Goal: Use online tool/utility: Utilize a website feature to perform a specific function

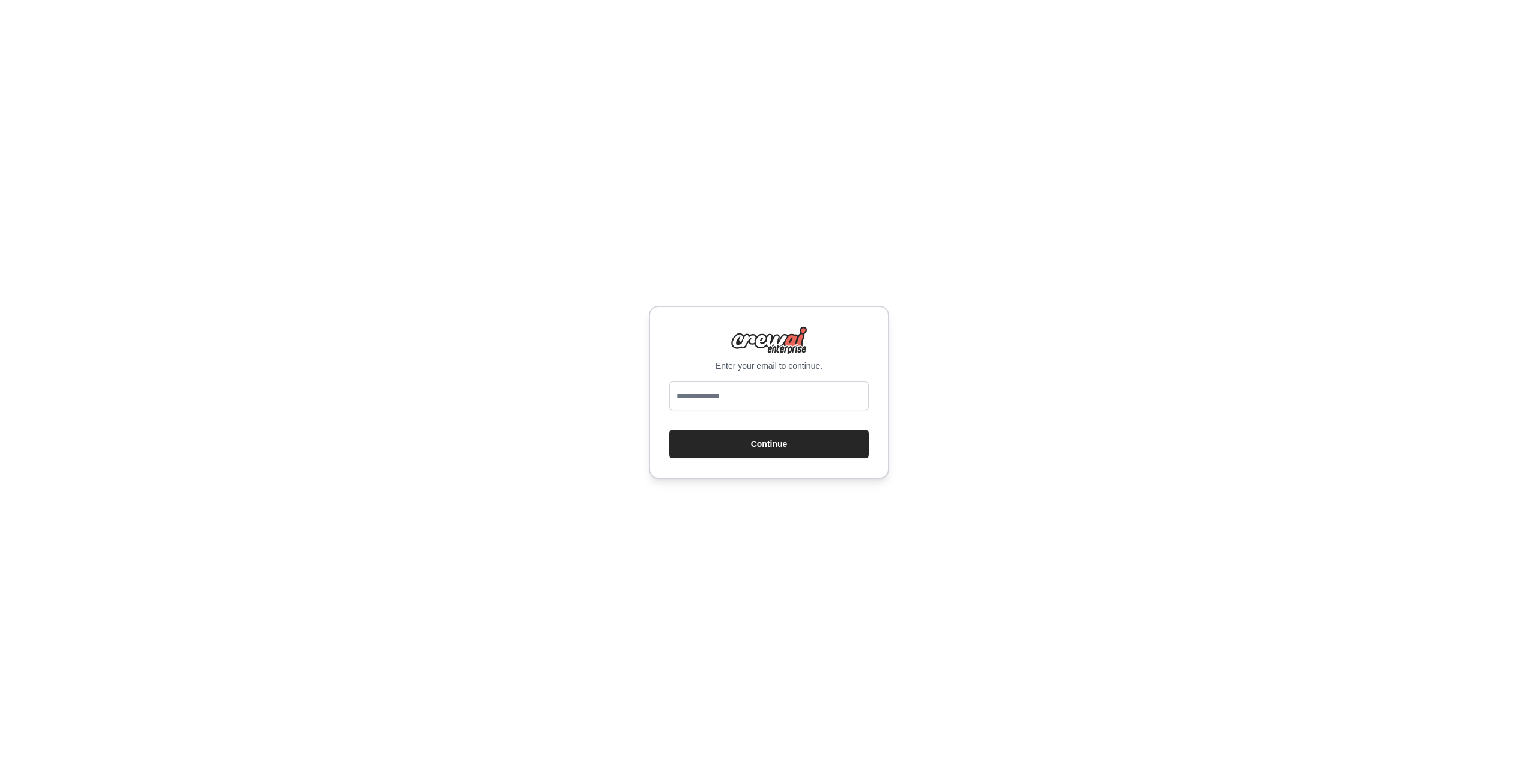
click at [696, 400] on input "email" at bounding box center [769, 395] width 200 height 28
type input "**********"
click at [670, 429] on button "Continue" at bounding box center [769, 444] width 200 height 28
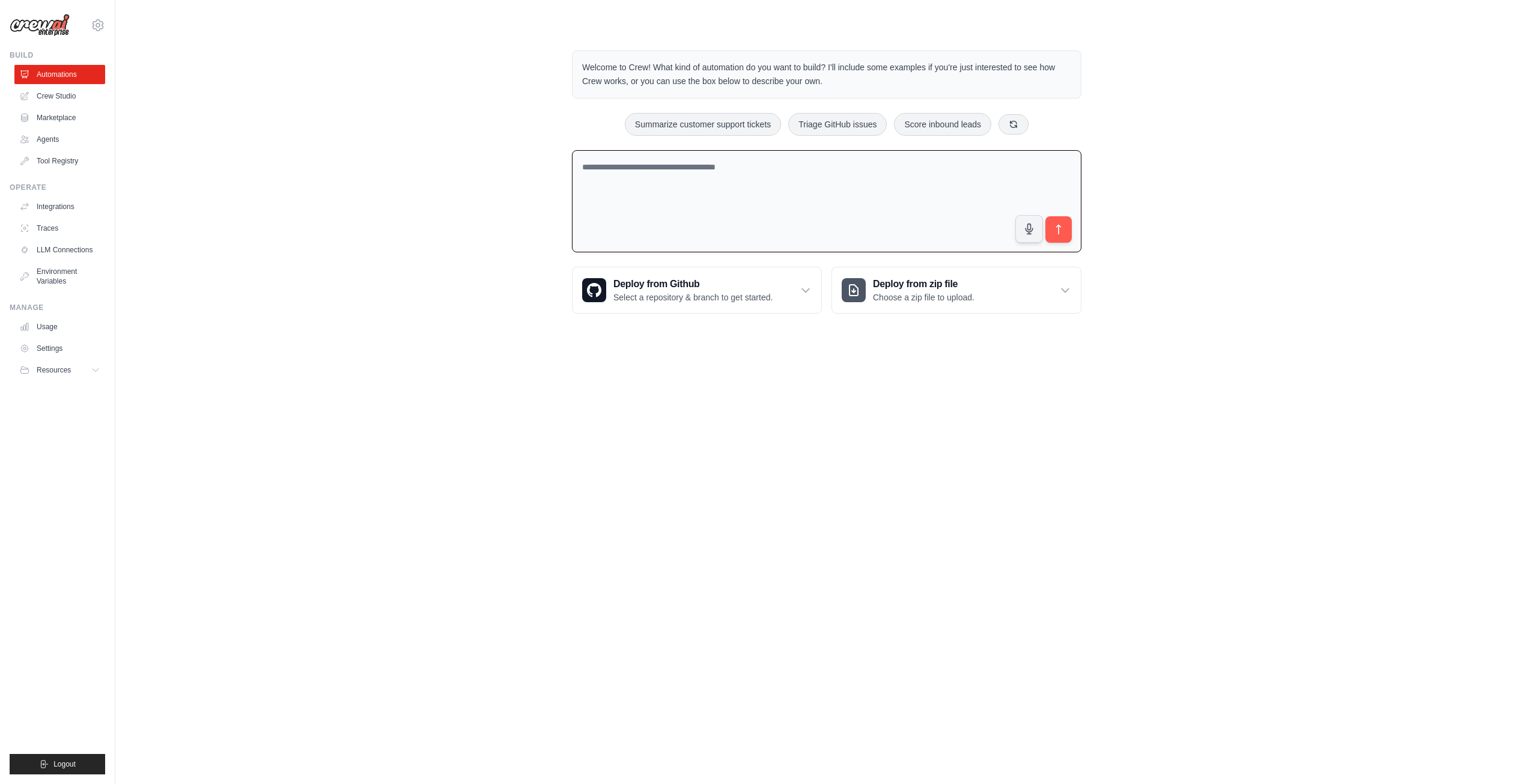
click at [656, 192] on textarea at bounding box center [827, 201] width 510 height 103
click at [1016, 185] on textarea "**********" at bounding box center [827, 201] width 510 height 103
drag, startPoint x: 1016, startPoint y: 177, endPoint x: 993, endPoint y: 183, distance: 23.8
click at [993, 183] on textarea "**********" at bounding box center [827, 201] width 510 height 103
type textarea "**********"
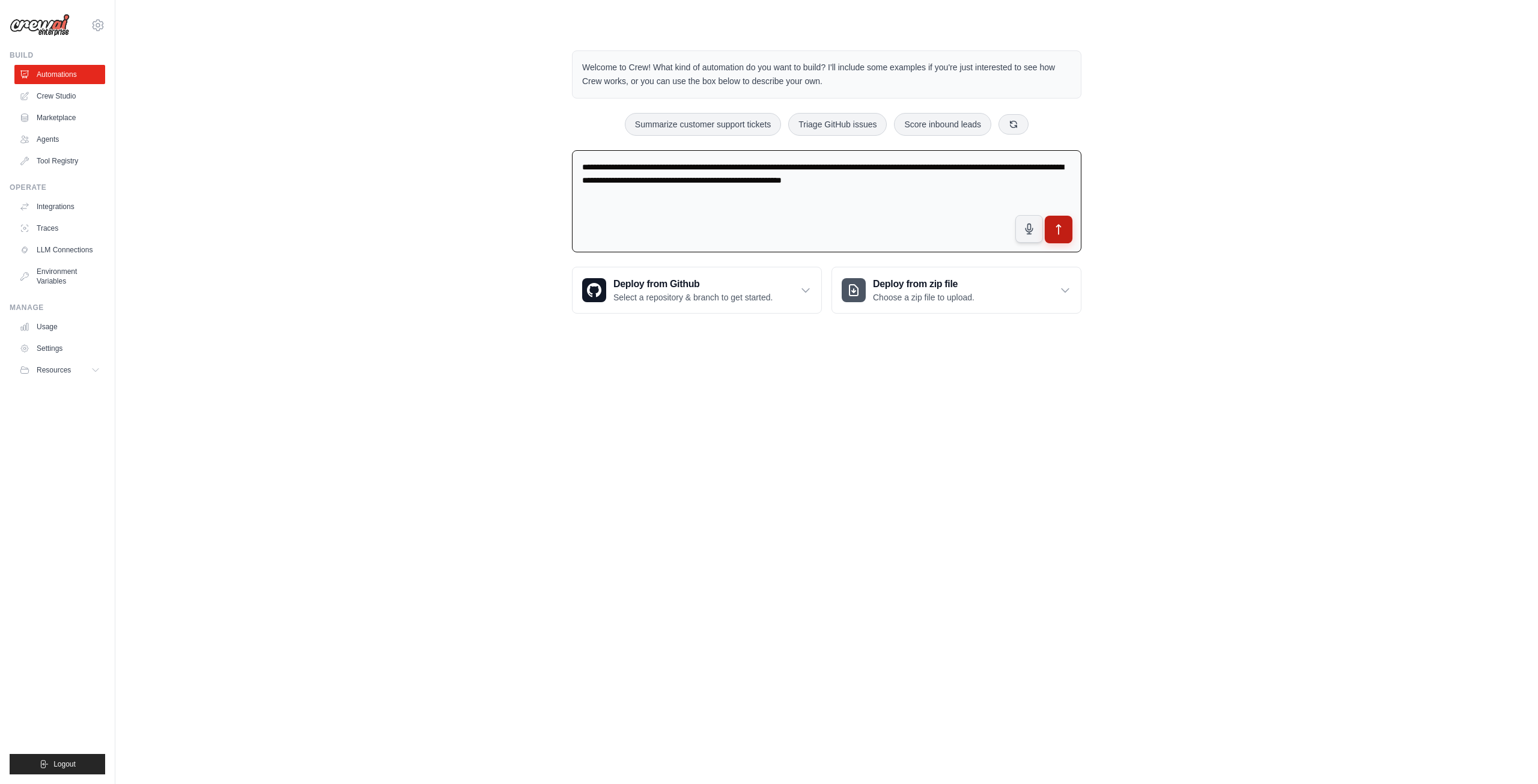
click at [1058, 228] on icon "submit" at bounding box center [1059, 230] width 4 height 9
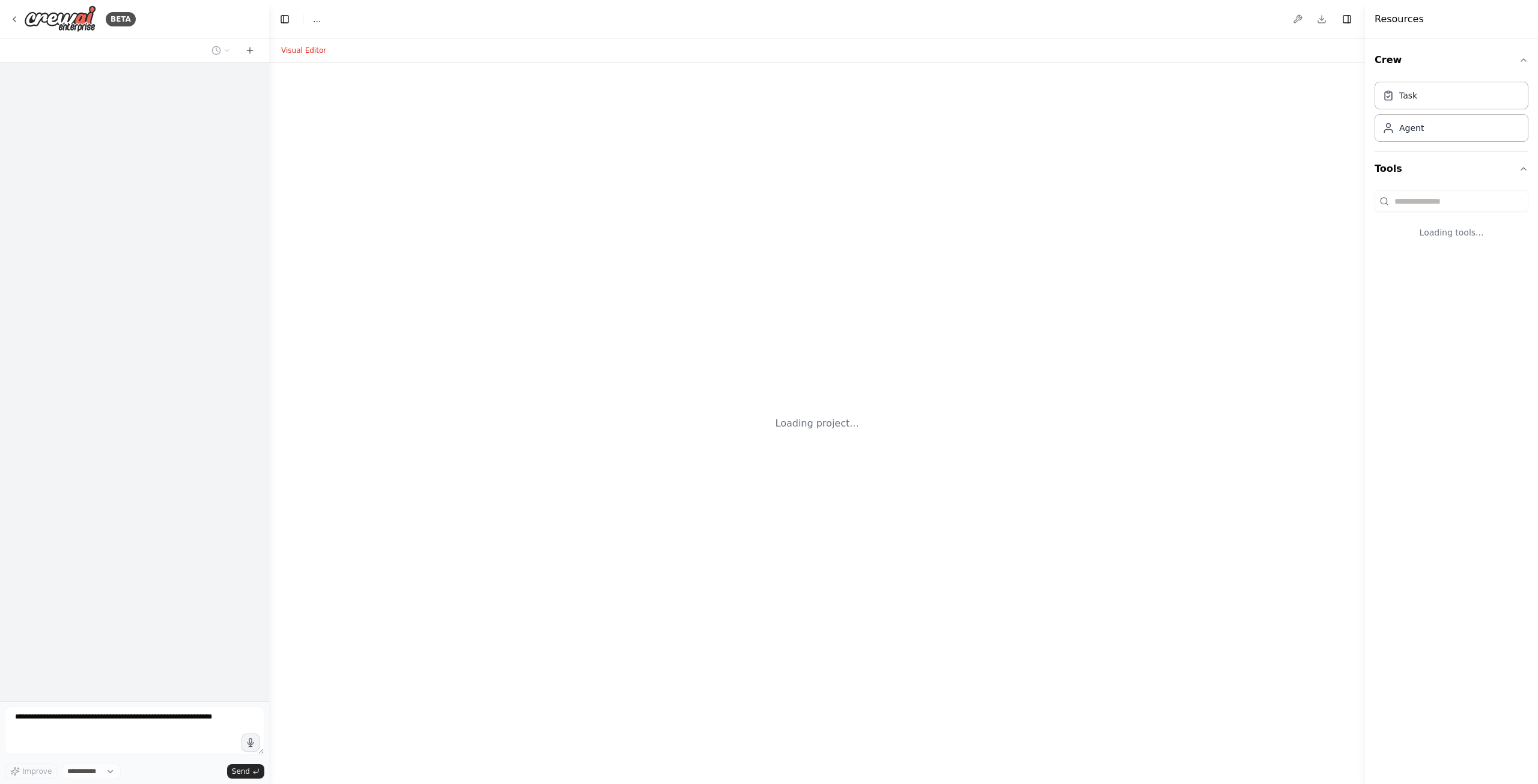
select select "****"
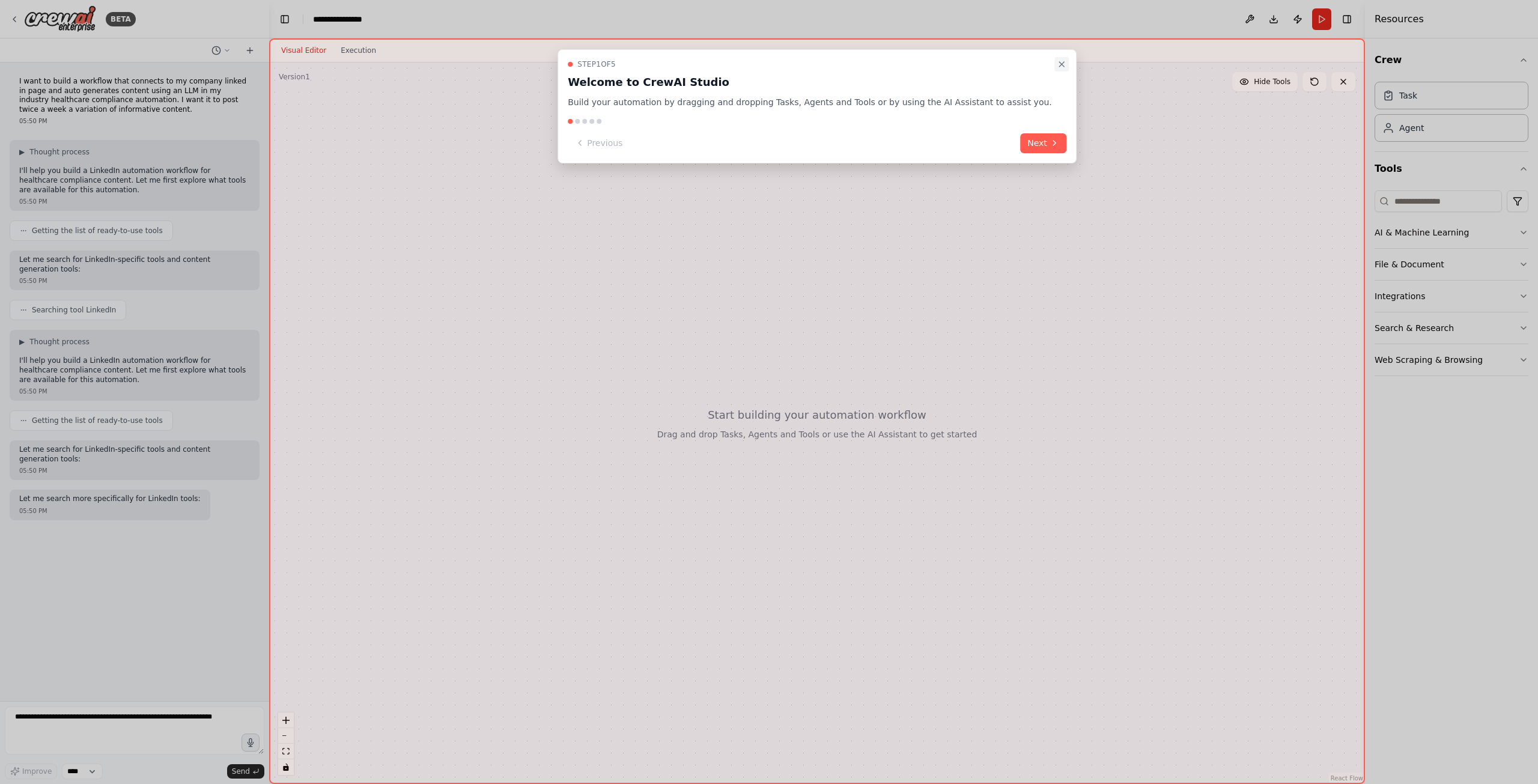
click at [1059, 65] on icon "Close walkthrough" at bounding box center [1061, 63] width 5 height 5
click at [1021, 140] on button "Next" at bounding box center [1043, 143] width 46 height 20
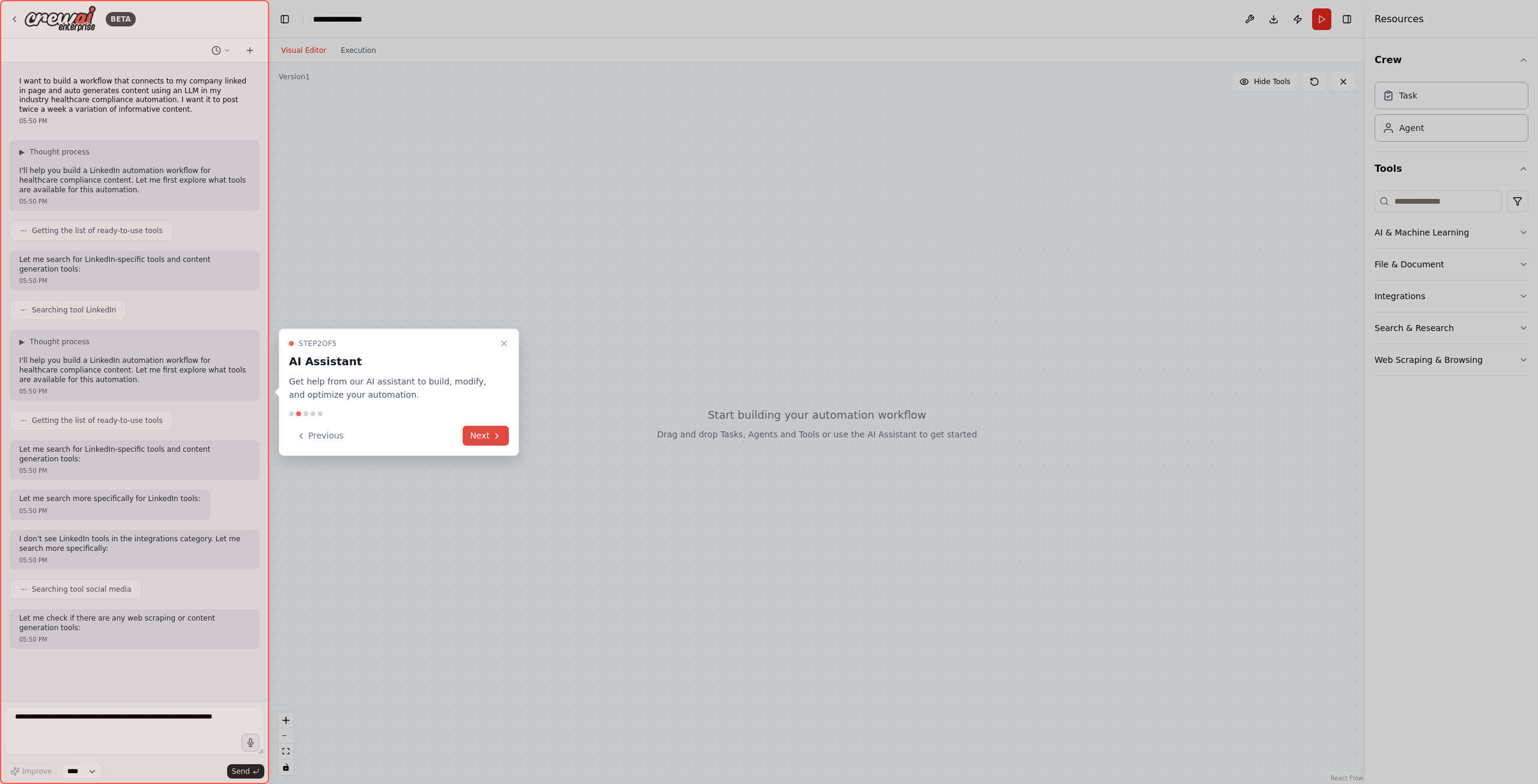
click at [480, 439] on button "Next" at bounding box center [485, 435] width 46 height 20
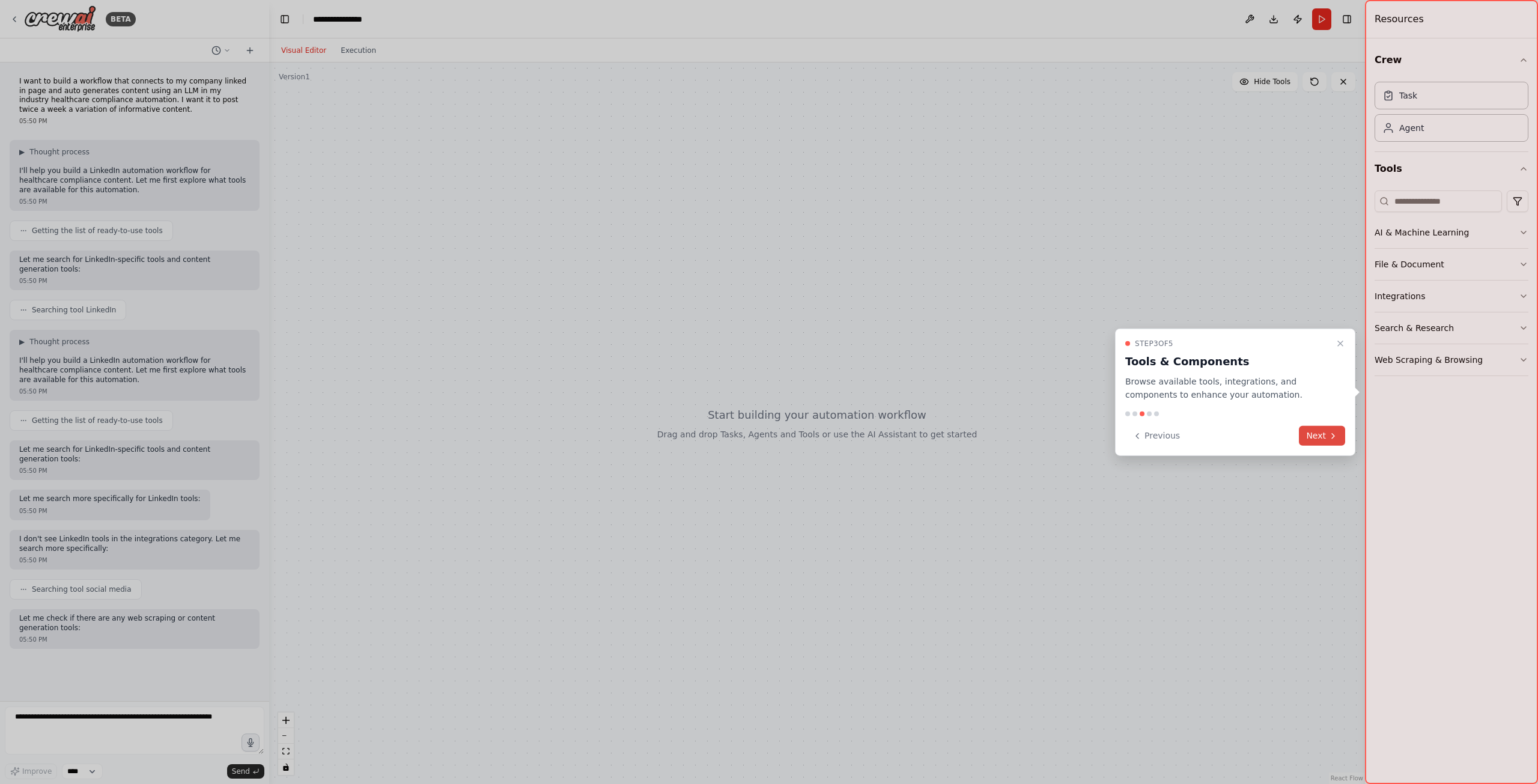
click at [1333, 436] on icon at bounding box center [1334, 436] width 9 height 9
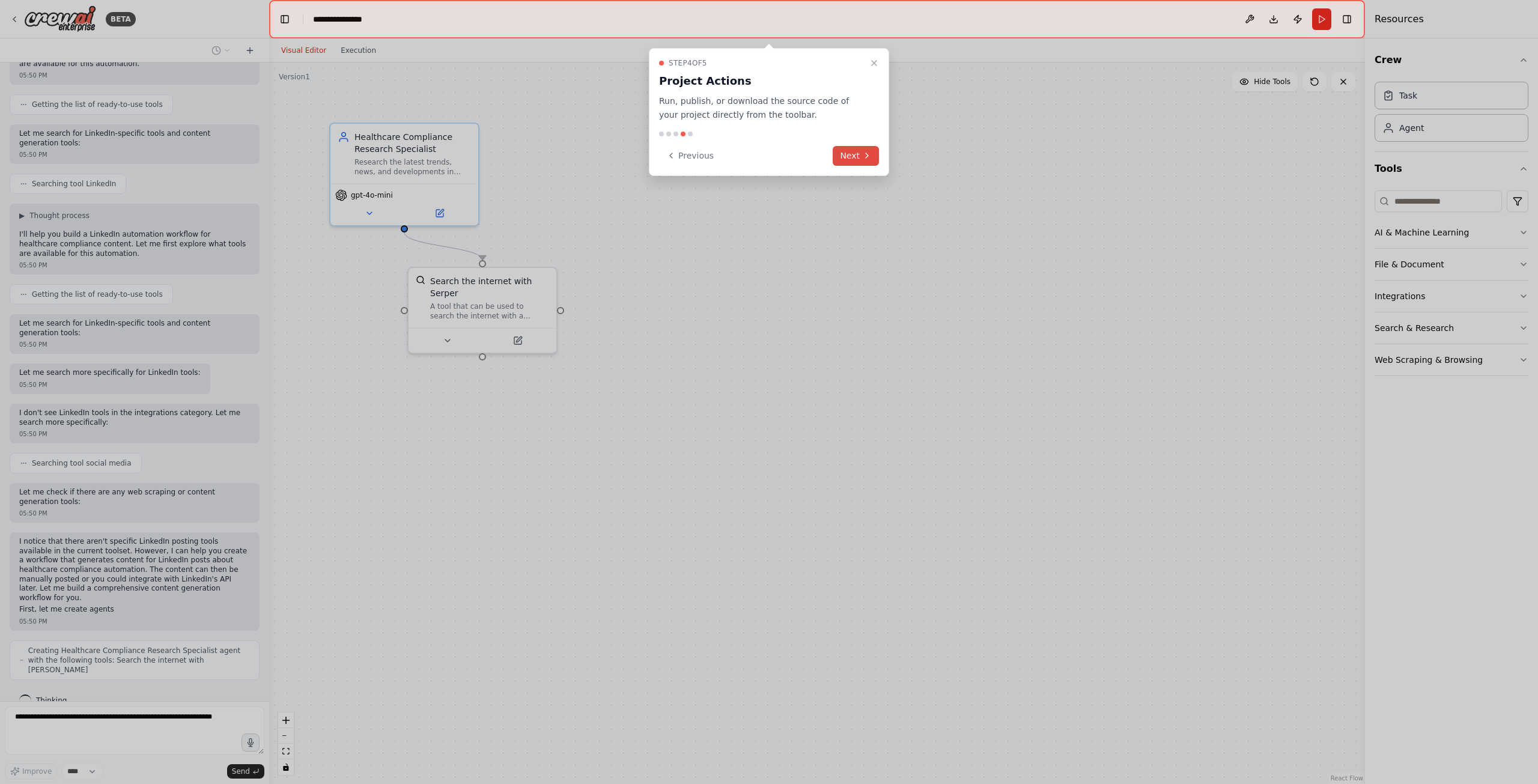
scroll to position [136, 0]
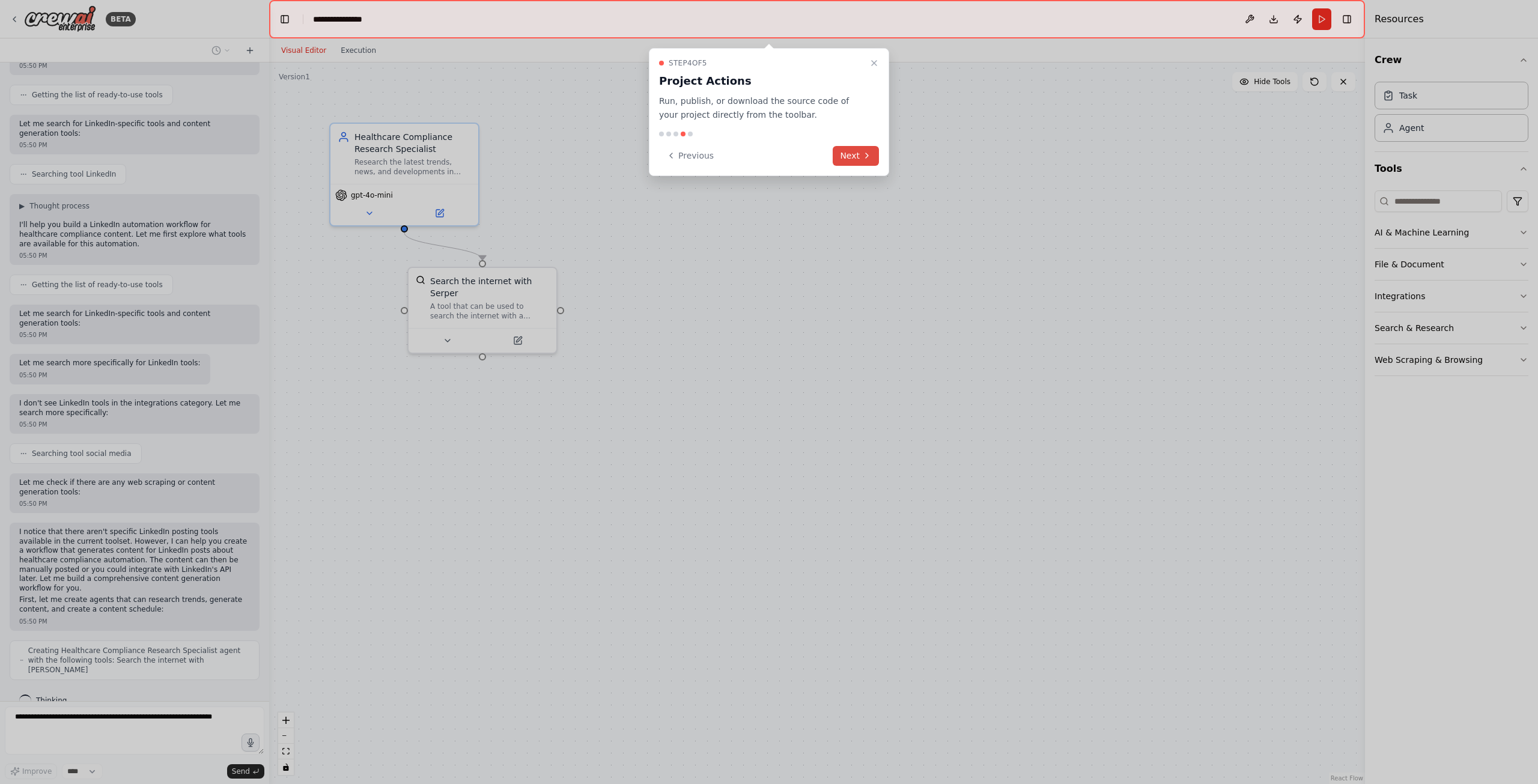
click at [853, 155] on button "Next" at bounding box center [856, 155] width 46 height 20
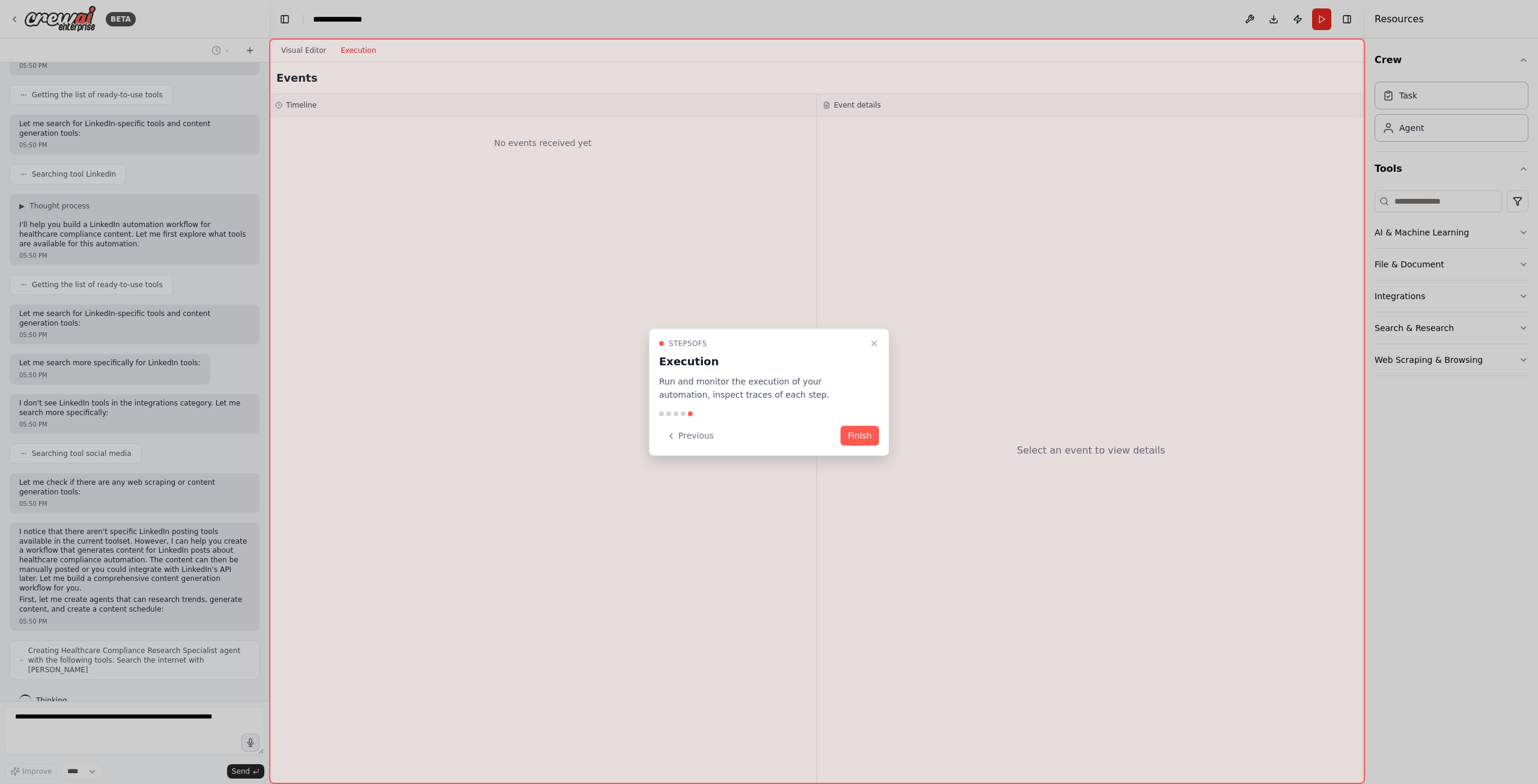
click at [854, 439] on button "Finish" at bounding box center [860, 435] width 39 height 20
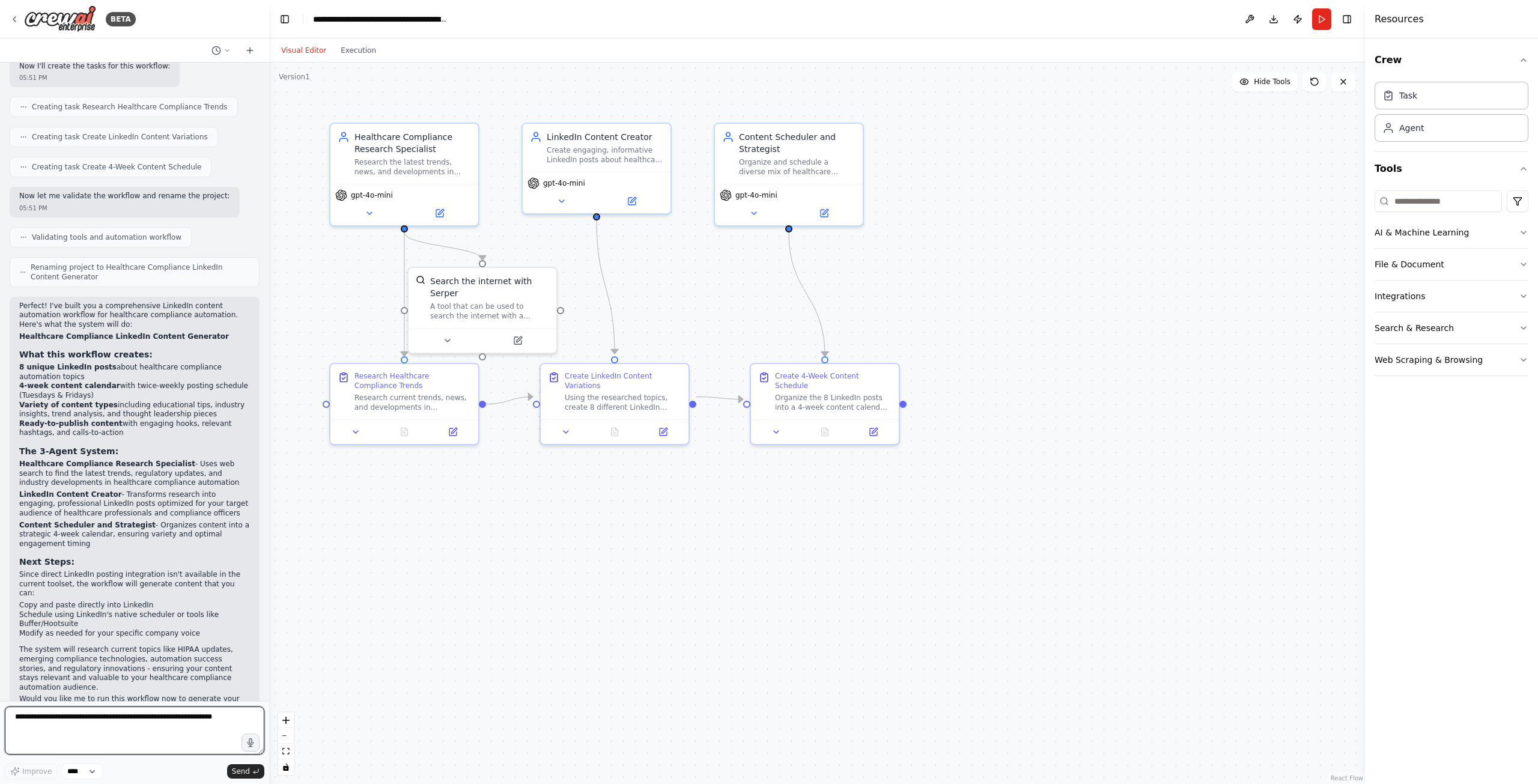
scroll to position [838, 0]
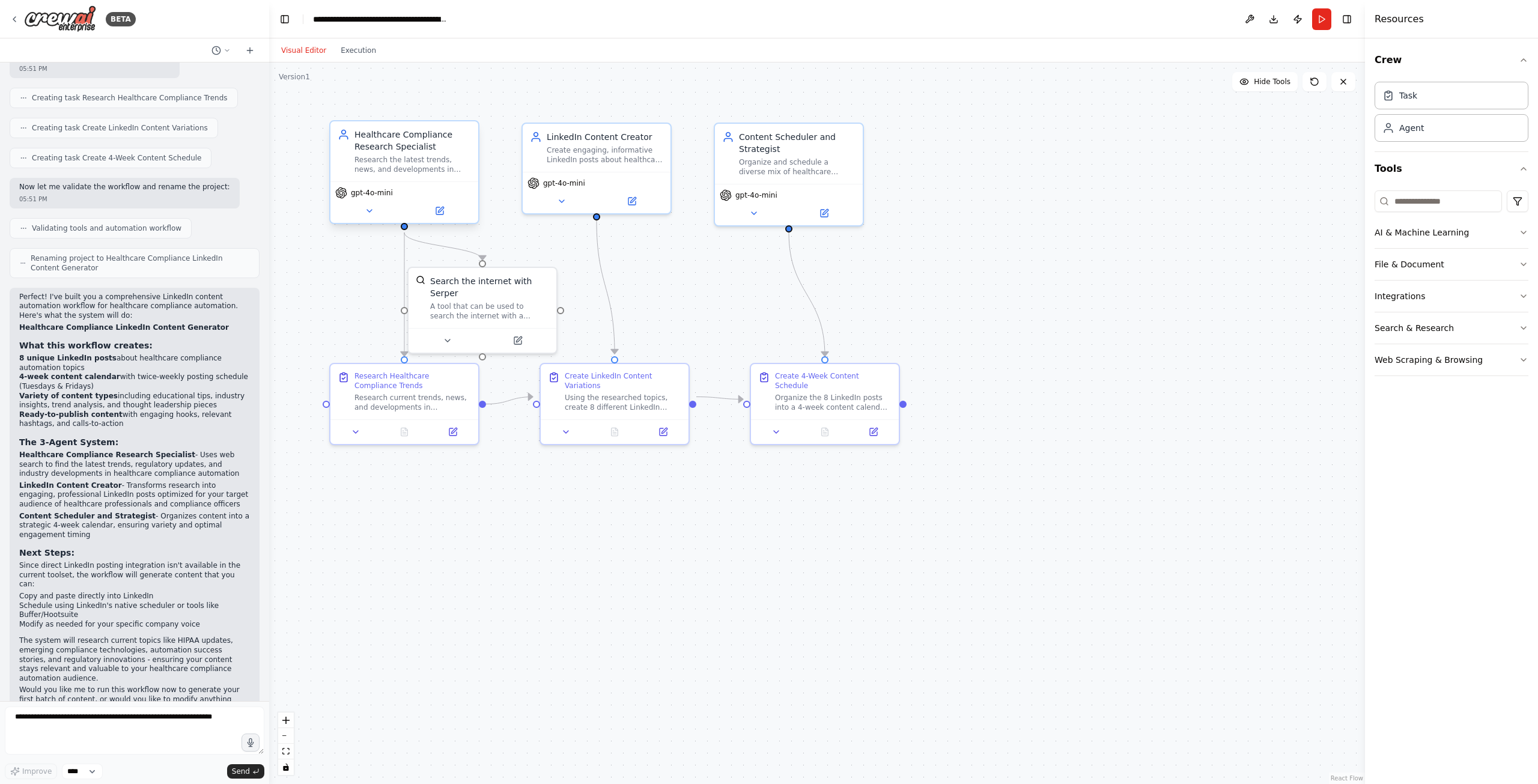
click at [370, 194] on span "gpt-4o-mini" at bounding box center [372, 193] width 42 height 9
click at [132, 724] on textarea at bounding box center [134, 730] width 259 height 48
paste textarea "**********"
type textarea "**********"
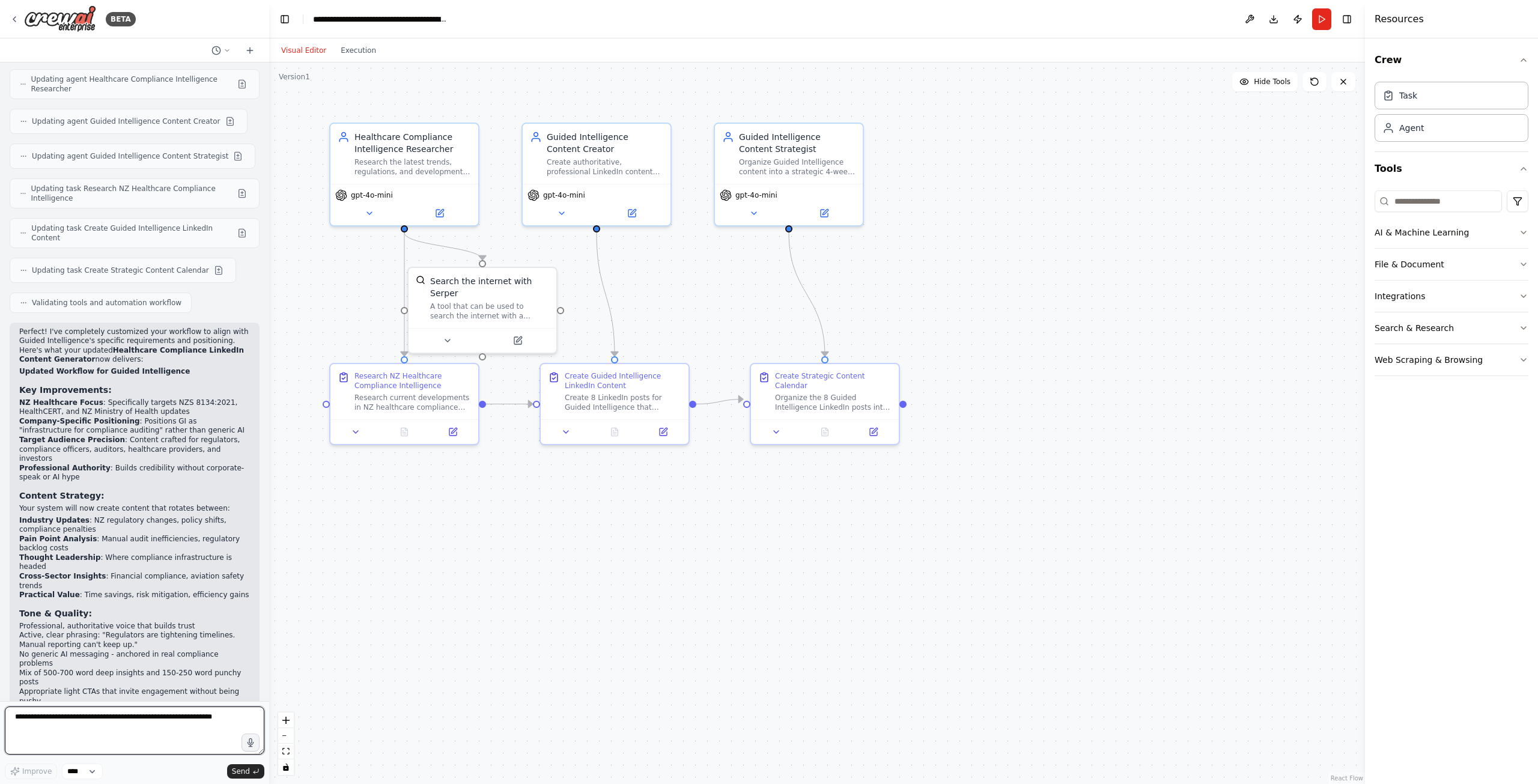
scroll to position [2256, 0]
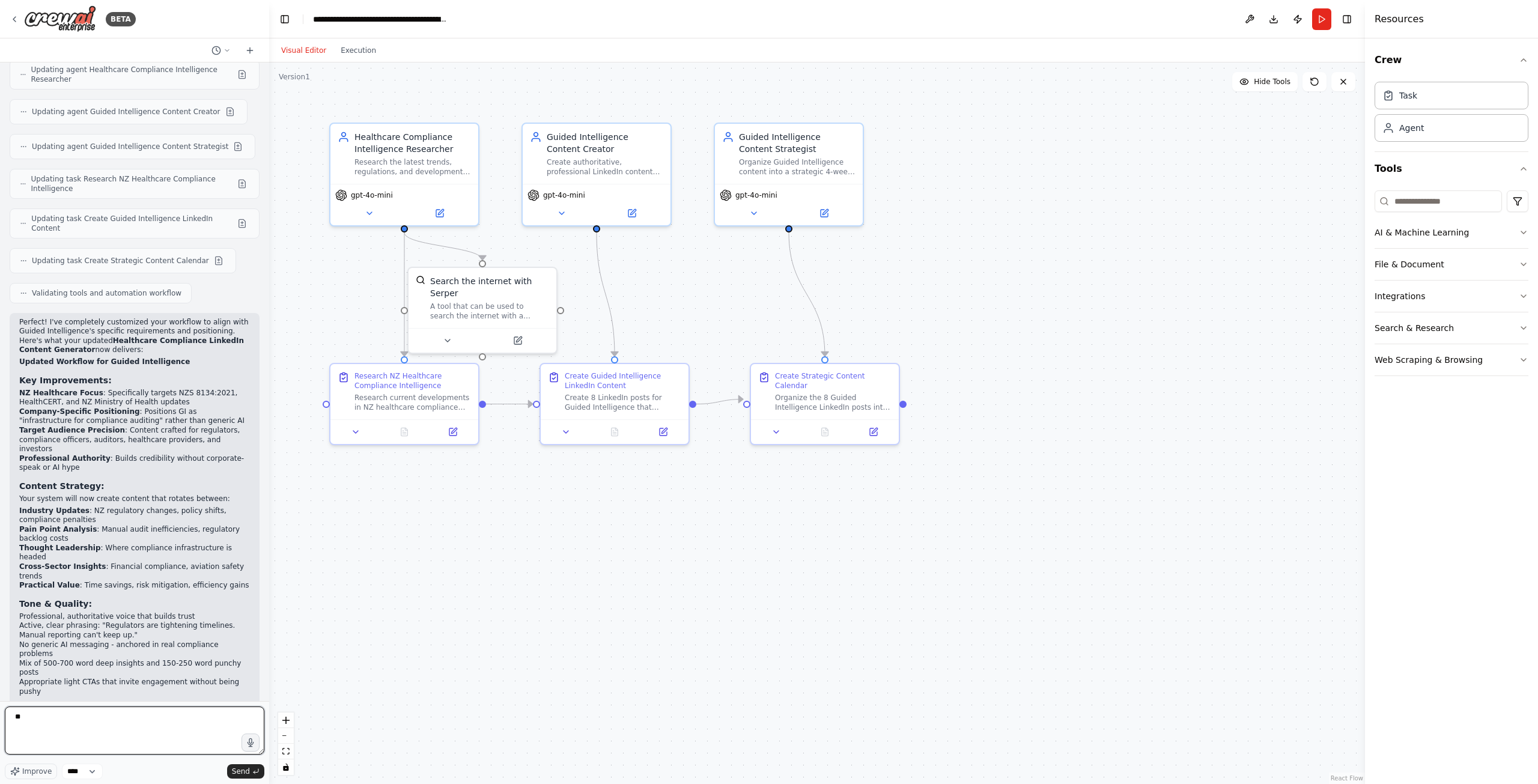
type textarea "***"
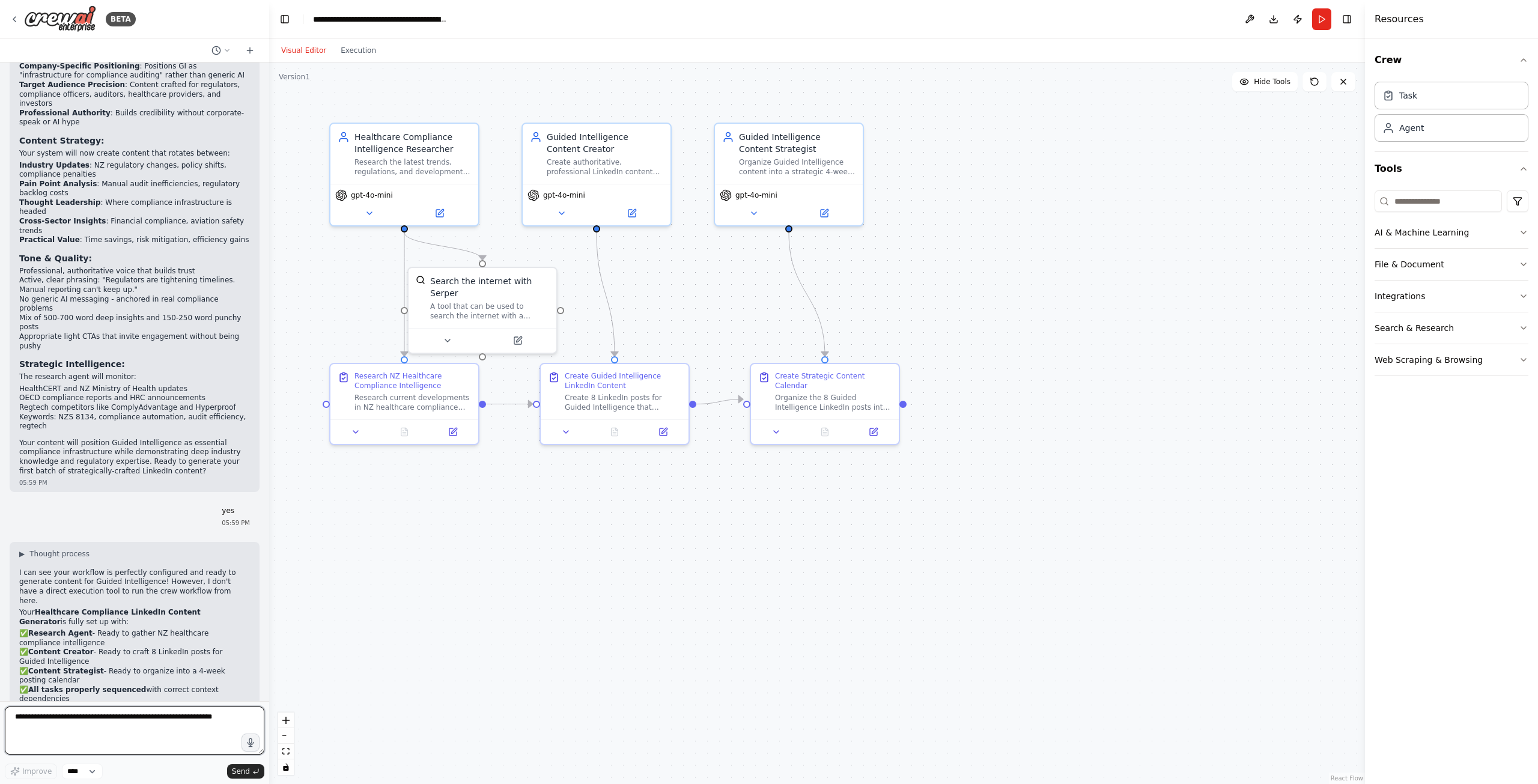
scroll to position [2611, 0]
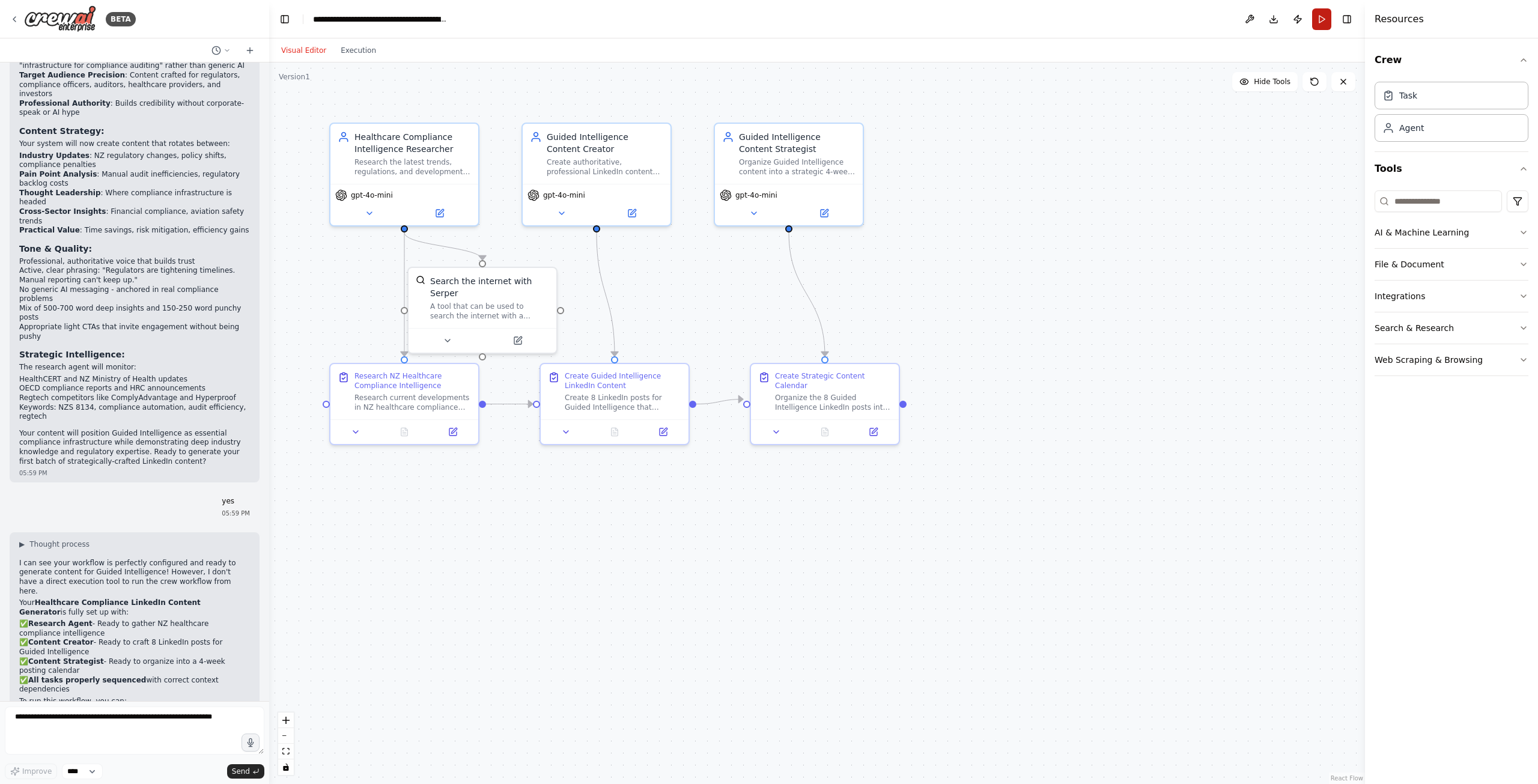
click at [1322, 19] on button "Run" at bounding box center [1322, 19] width 19 height 22
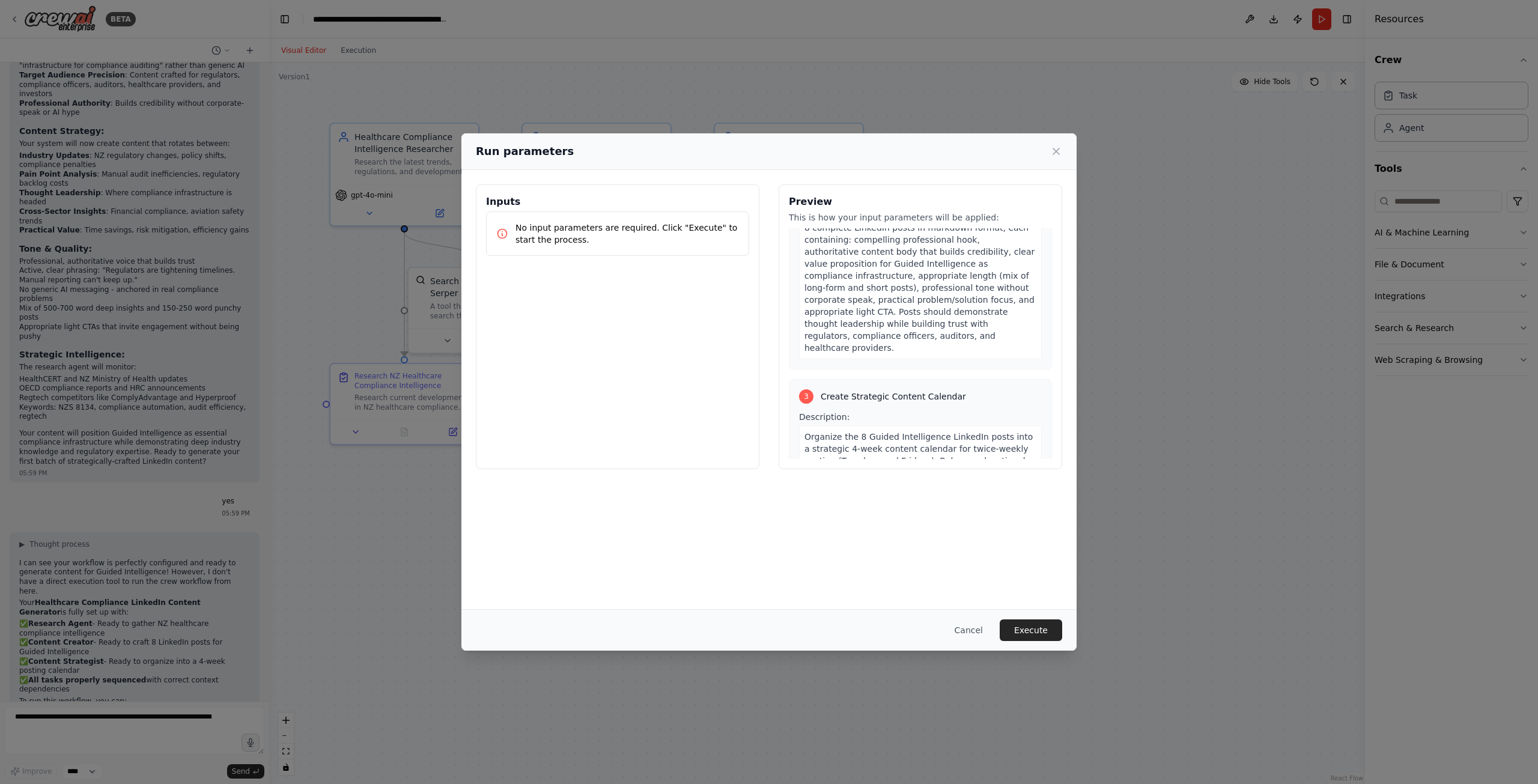
scroll to position [661, 0]
click at [1036, 629] on button "Execute" at bounding box center [1031, 630] width 62 height 22
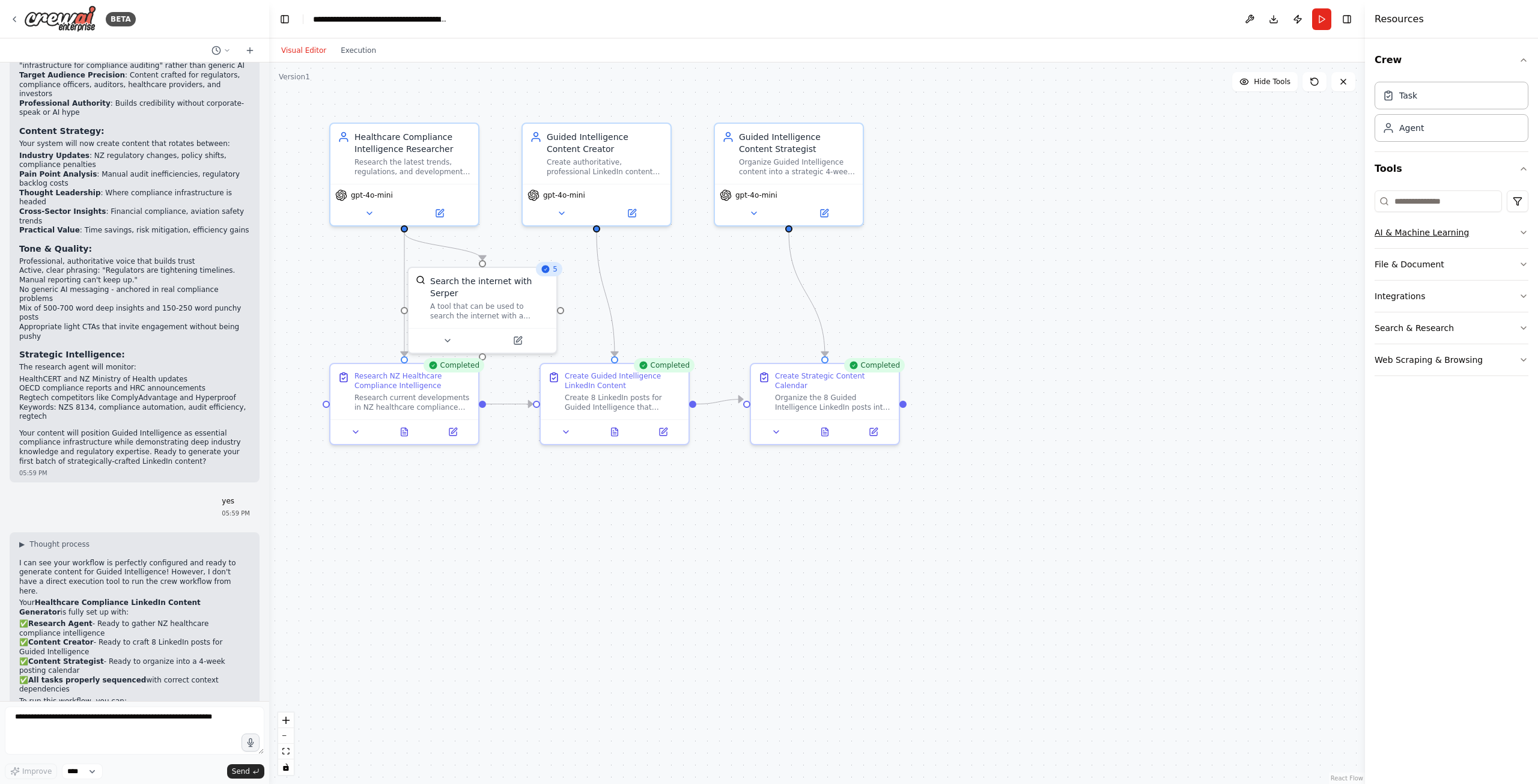
click at [1523, 234] on icon "button" at bounding box center [1524, 233] width 9 height 9
click at [1494, 258] on button "File & Document" at bounding box center [1452, 264] width 154 height 31
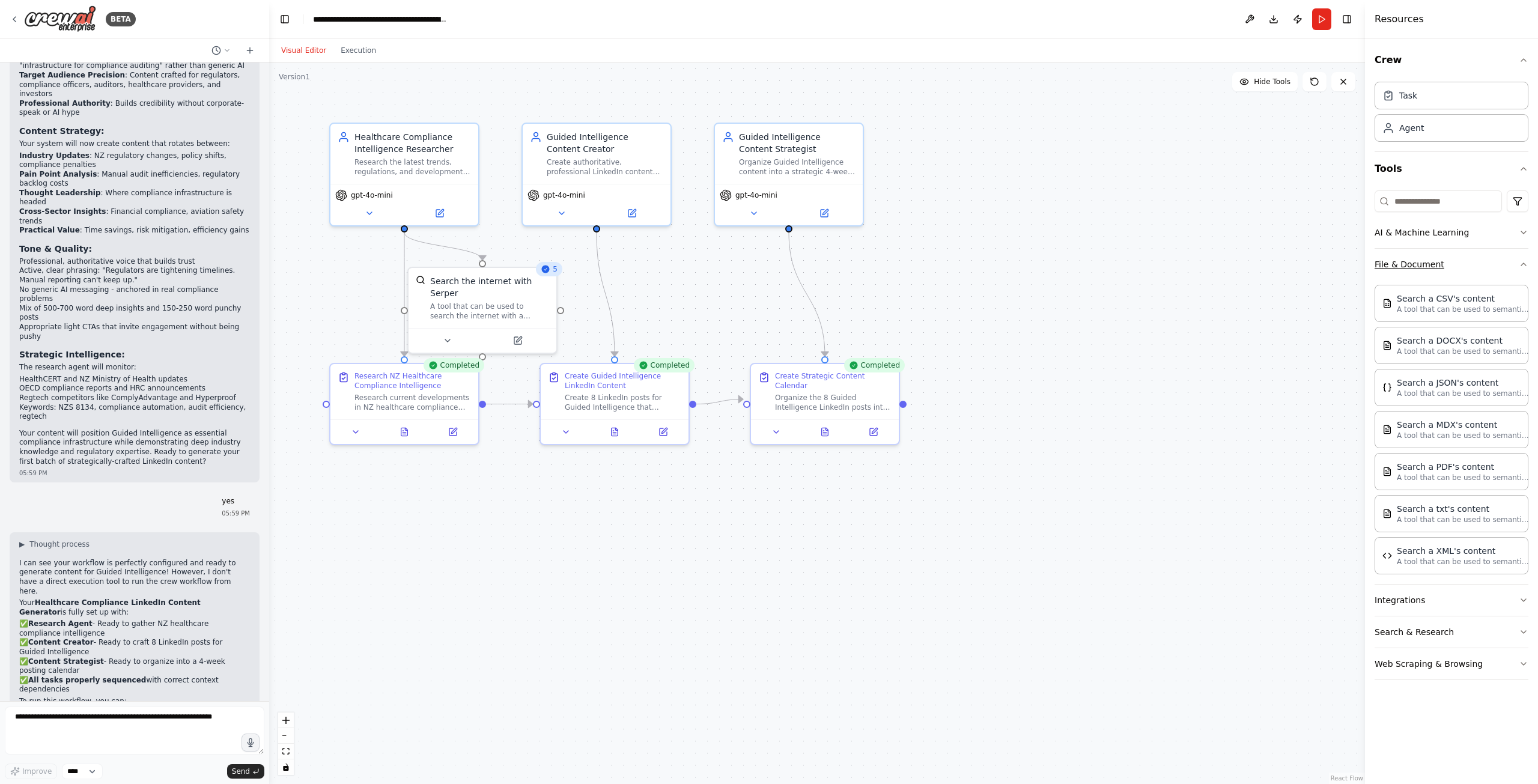
click at [1507, 259] on button "File & Document" at bounding box center [1452, 264] width 154 height 31
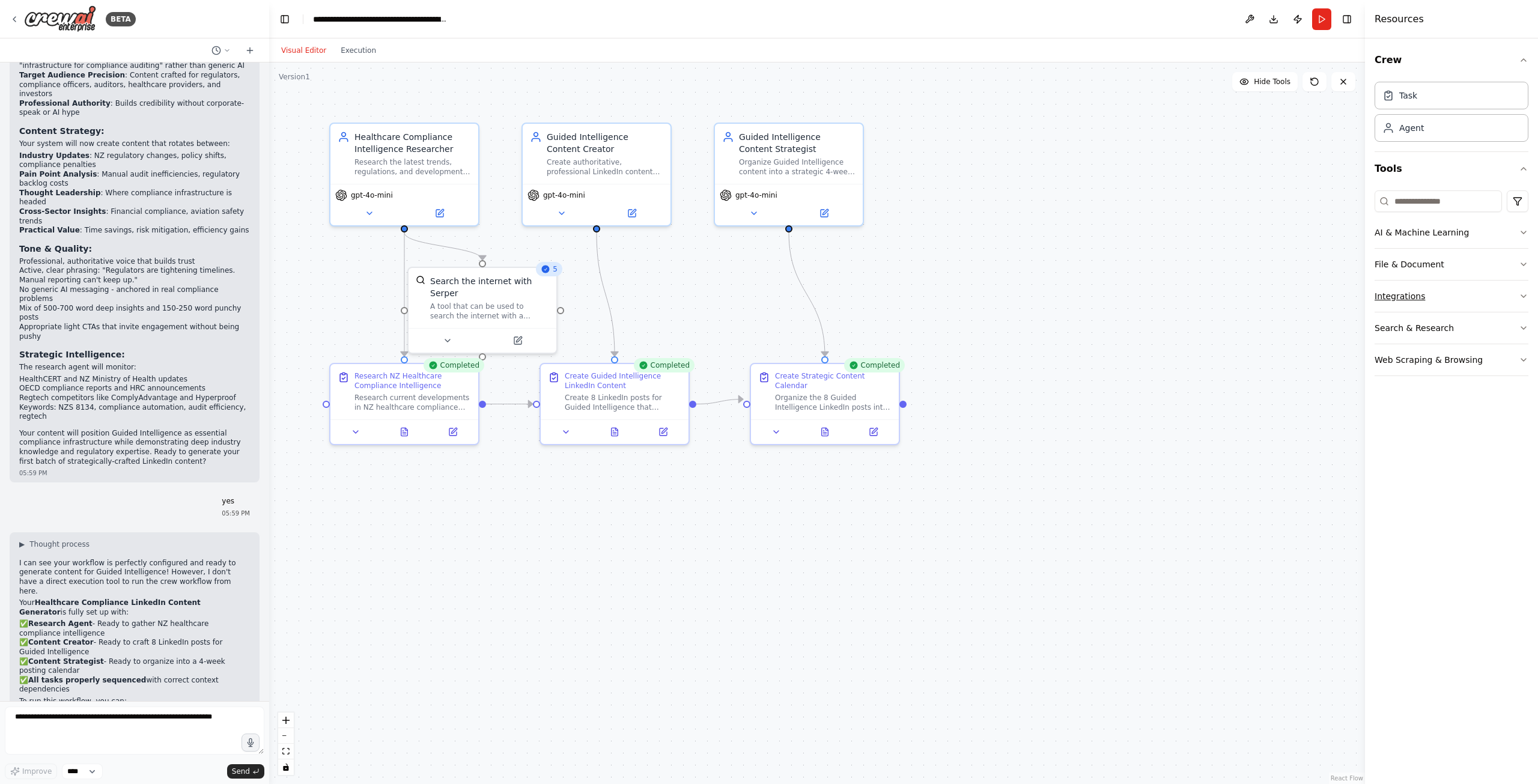
click at [1519, 294] on icon "button" at bounding box center [1524, 296] width 9 height 9
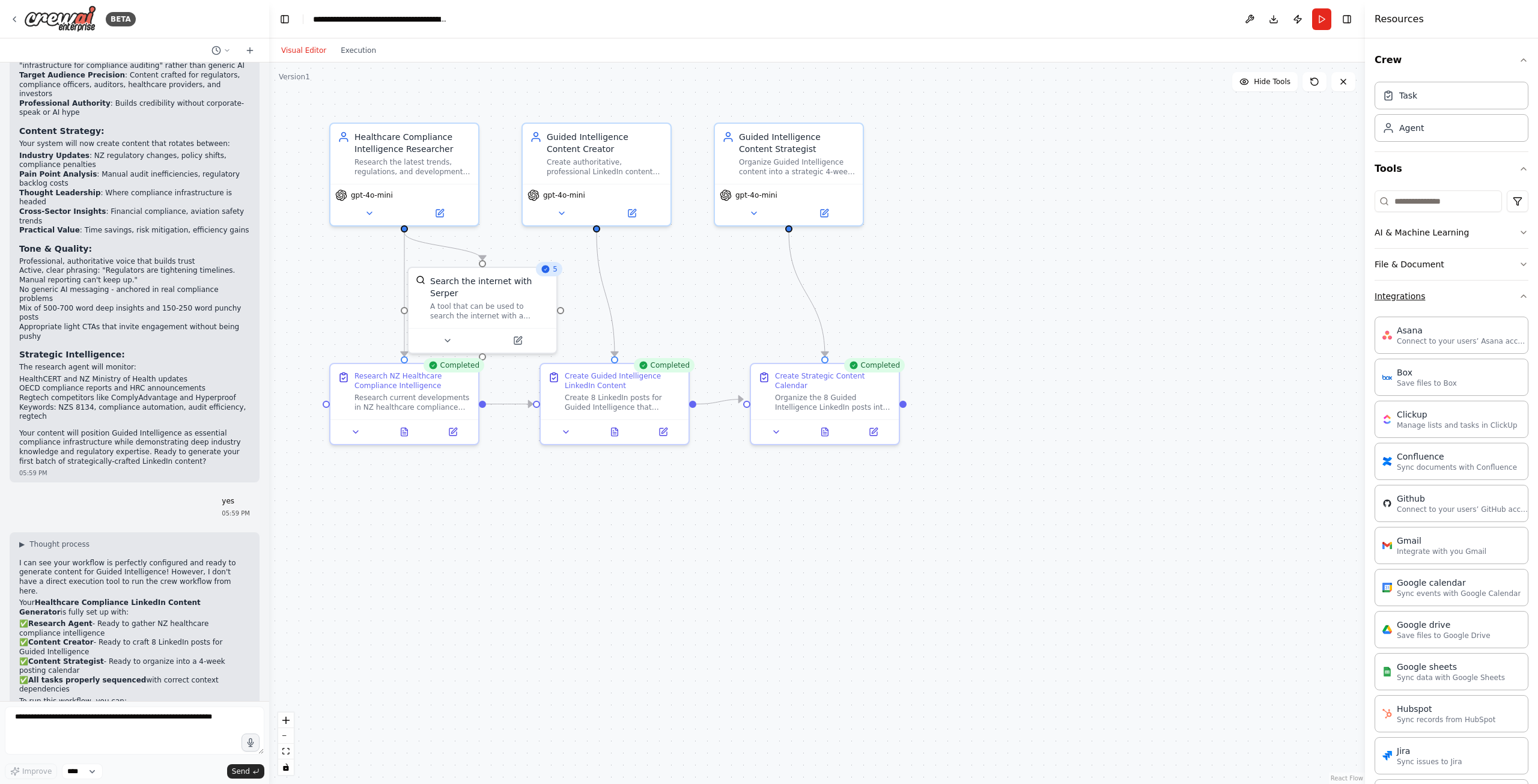
click at [1519, 294] on icon "button" at bounding box center [1524, 296] width 9 height 9
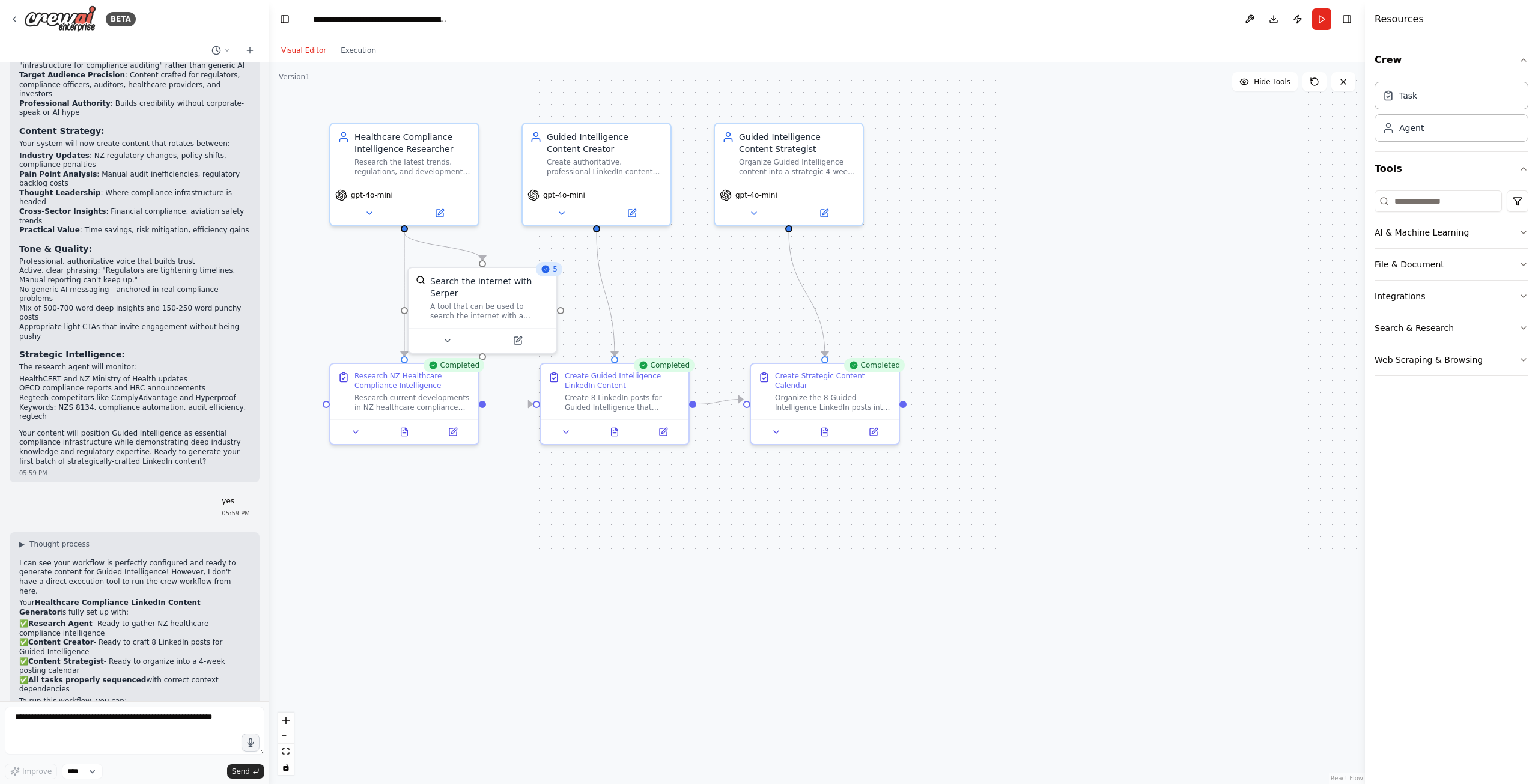
click at [1515, 323] on button "Search & Research" at bounding box center [1452, 327] width 154 height 31
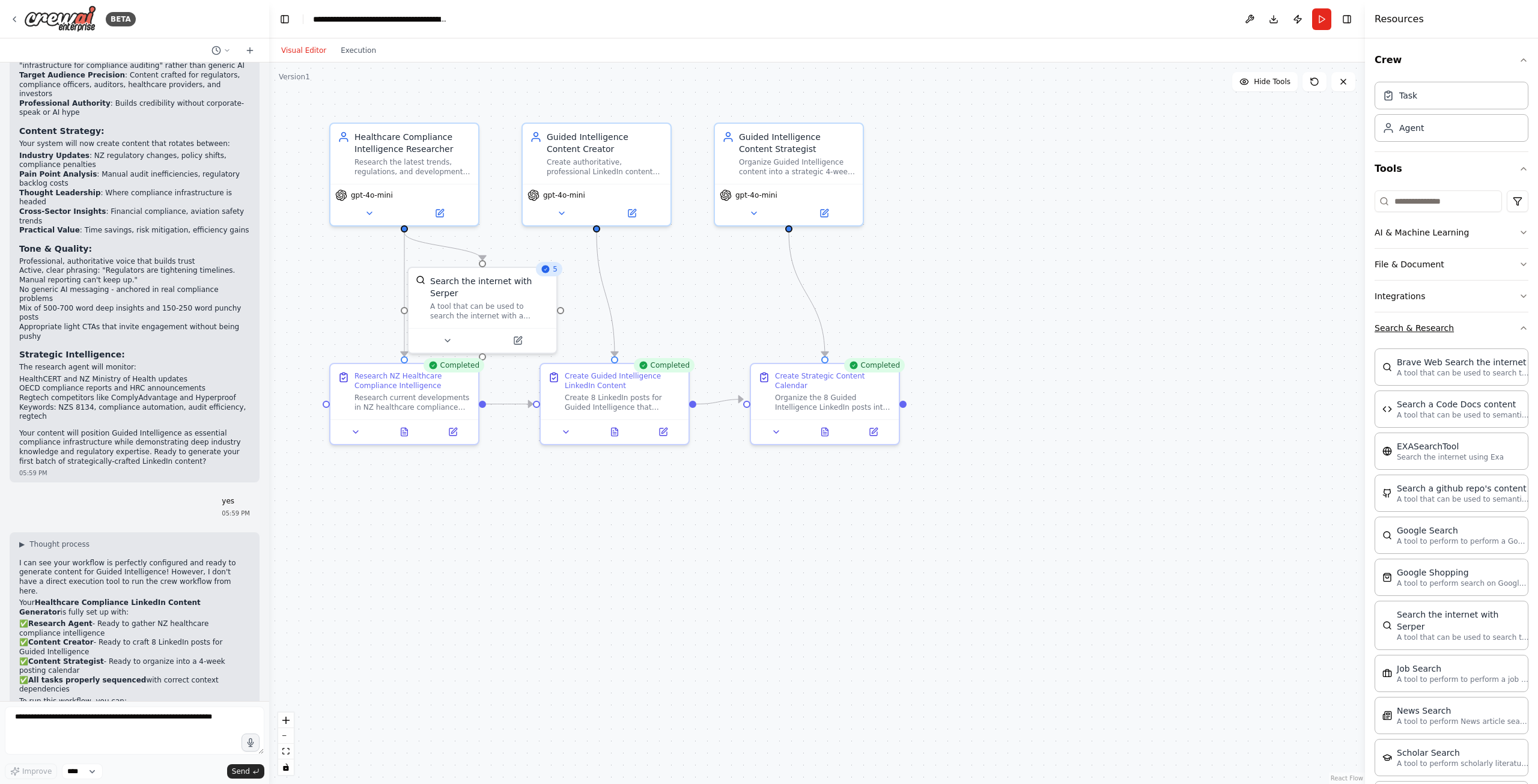
click at [1519, 323] on icon "button" at bounding box center [1524, 328] width 9 height 9
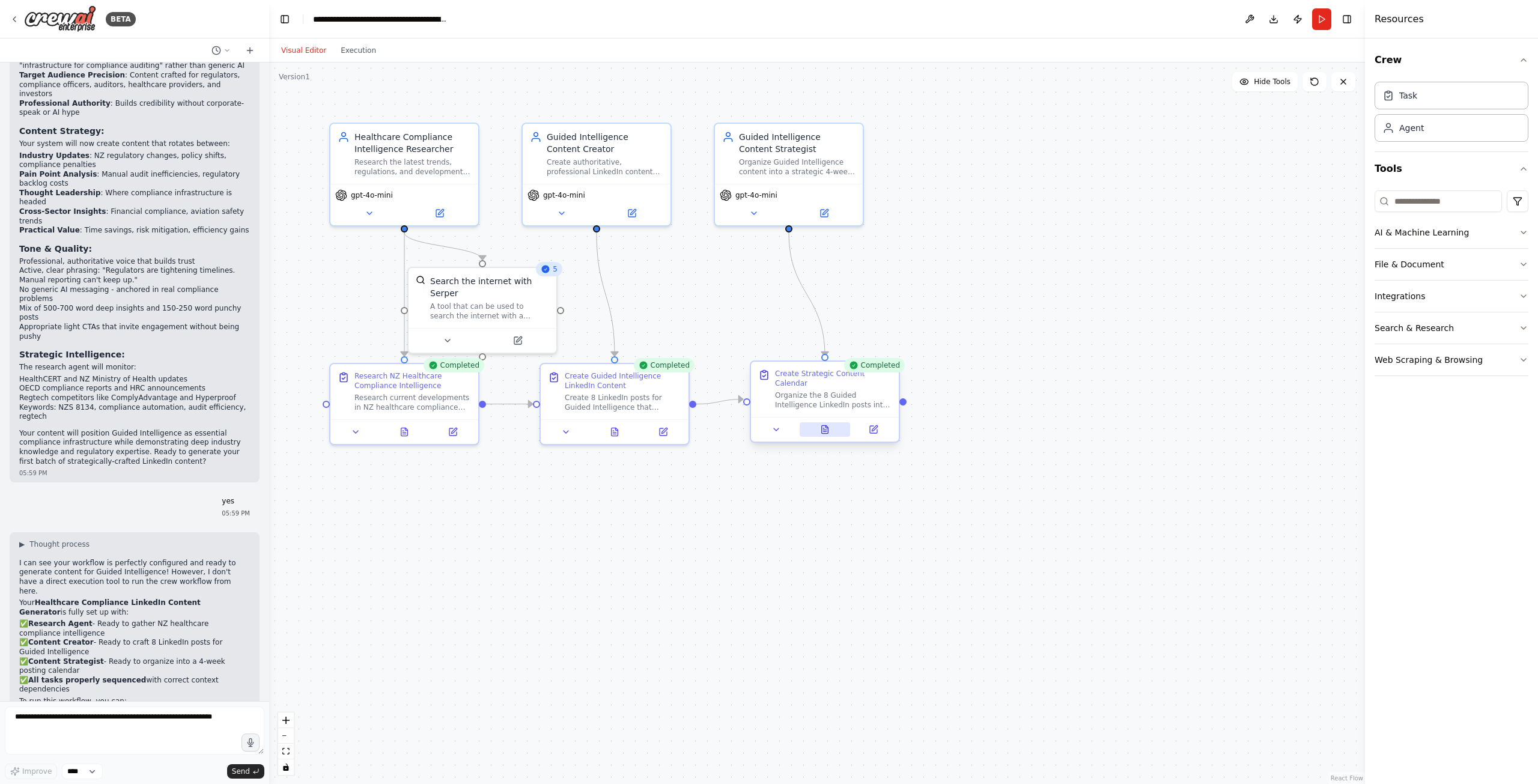
click at [825, 426] on icon at bounding box center [825, 429] width 7 height 8
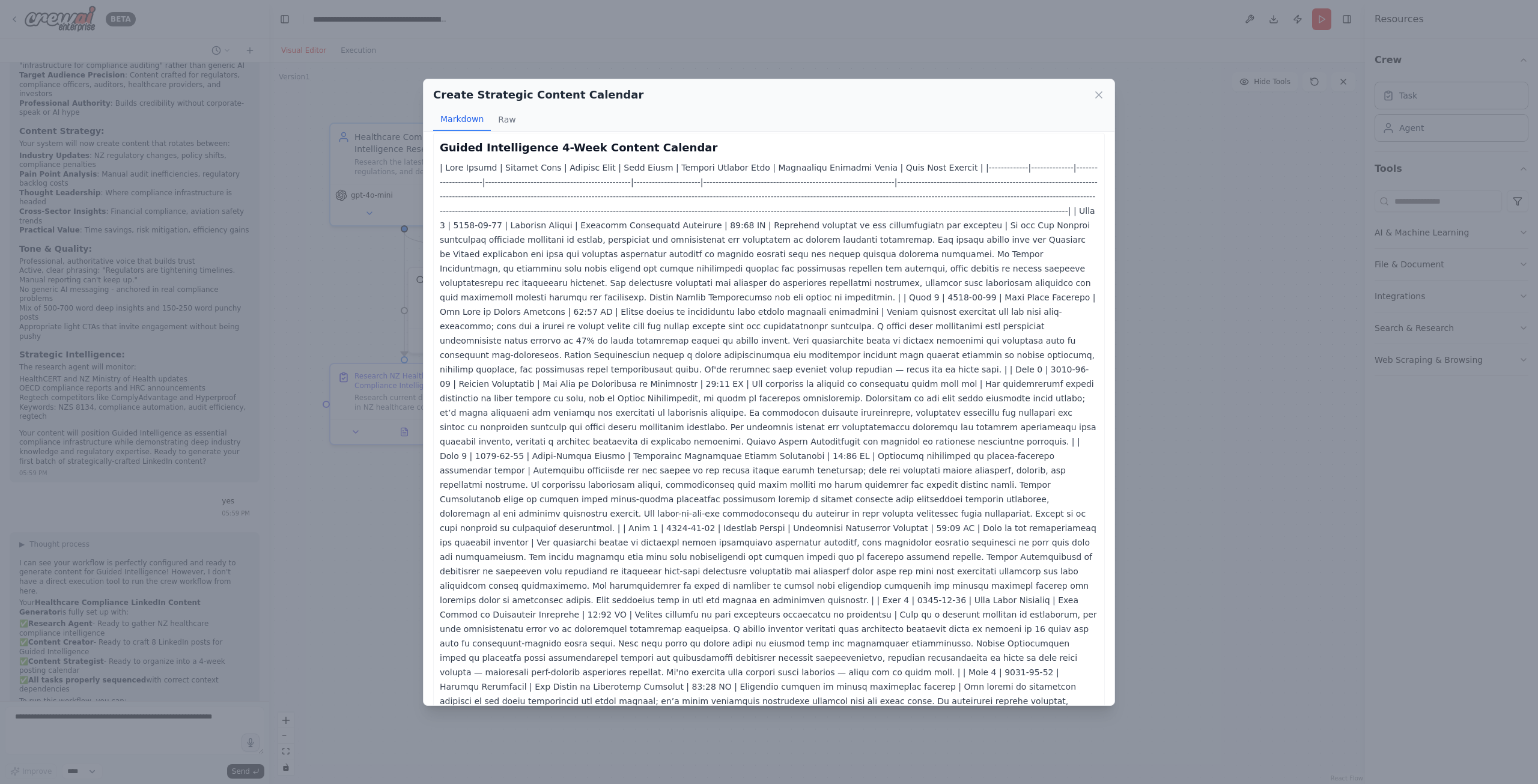
scroll to position [0, 0]
click at [515, 118] on button "Raw" at bounding box center [507, 119] width 32 height 23
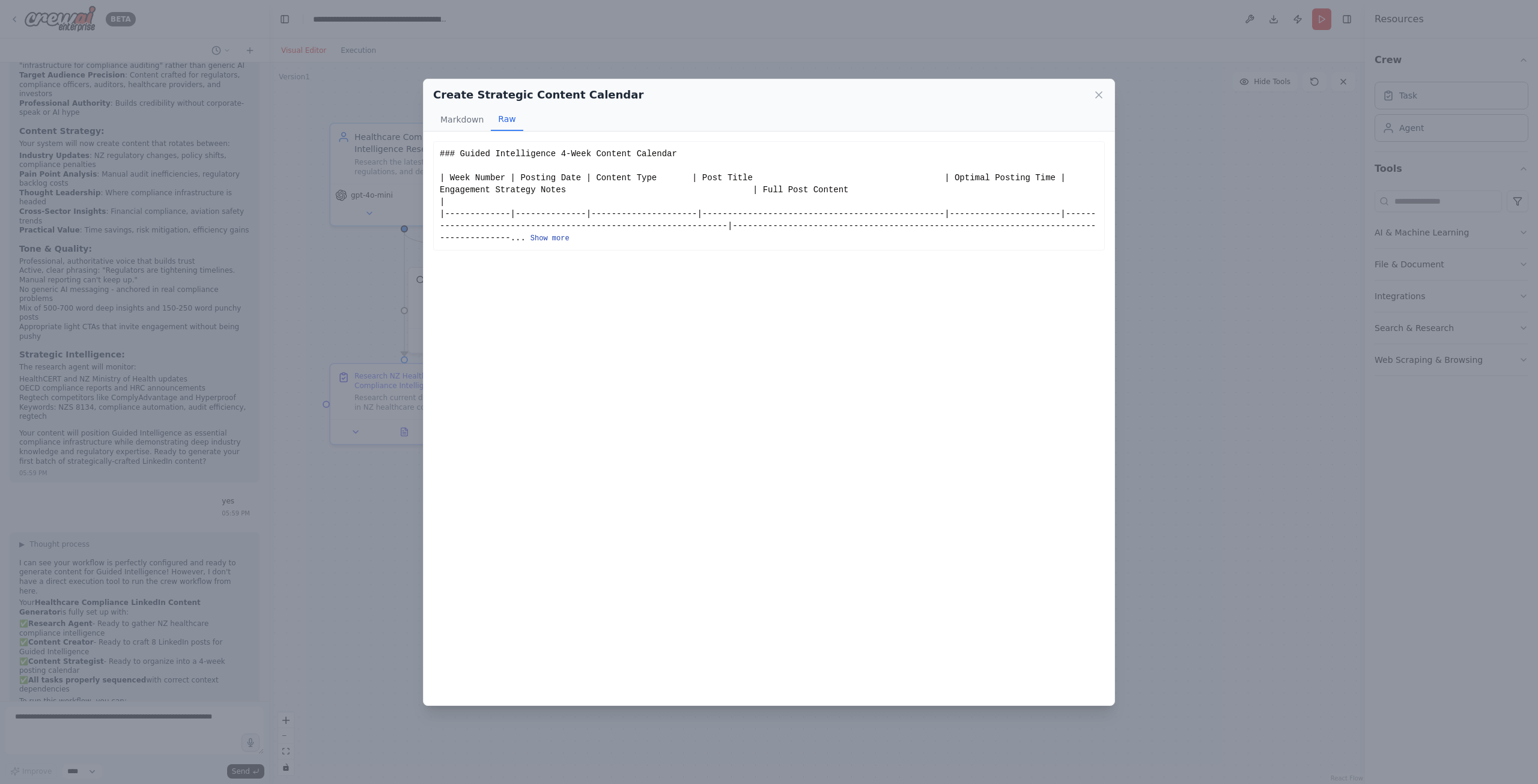
click at [531, 239] on button "Show more" at bounding box center [550, 238] width 39 height 9
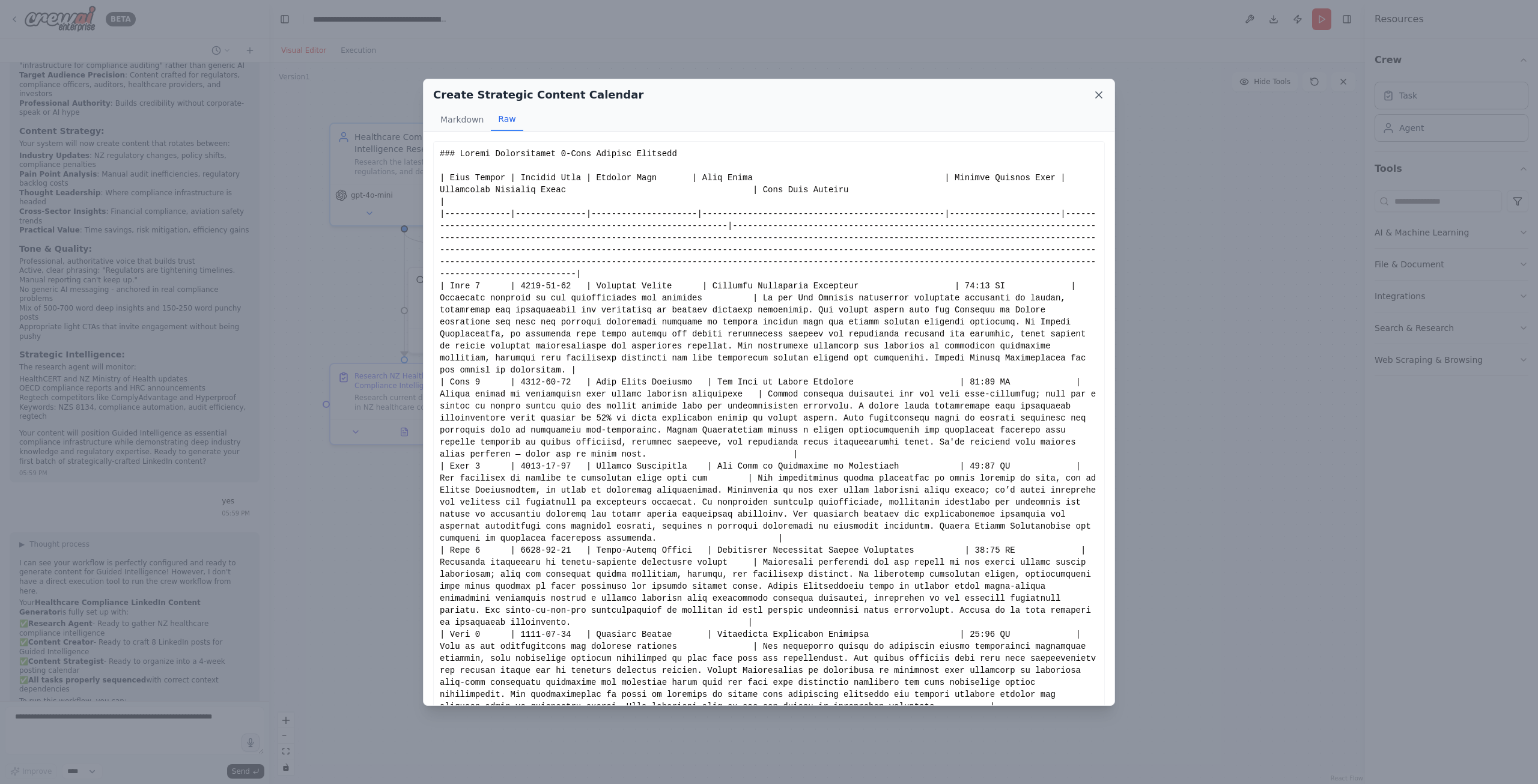
click at [1102, 96] on icon at bounding box center [1099, 95] width 12 height 12
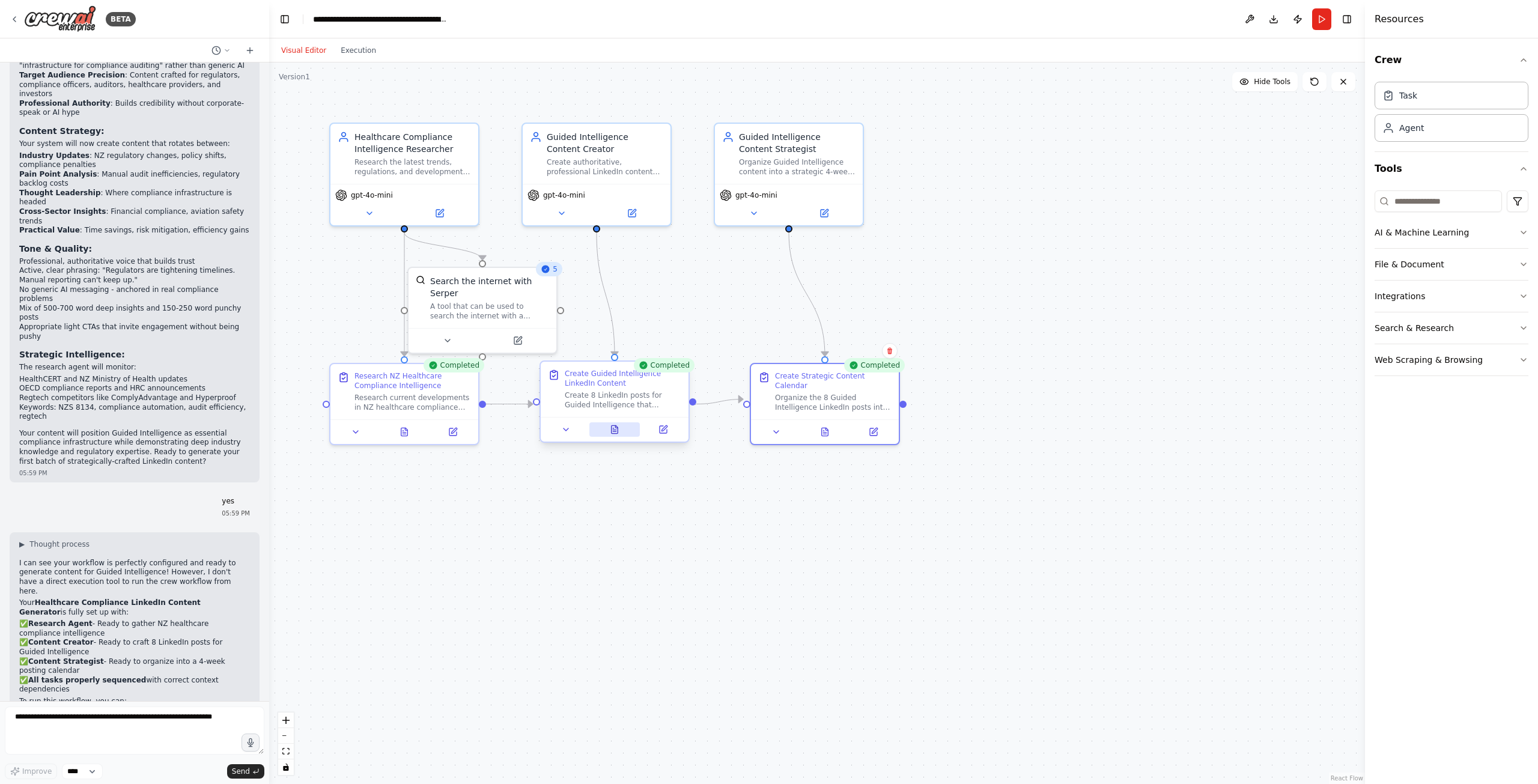
click at [618, 430] on icon at bounding box center [615, 429] width 7 height 8
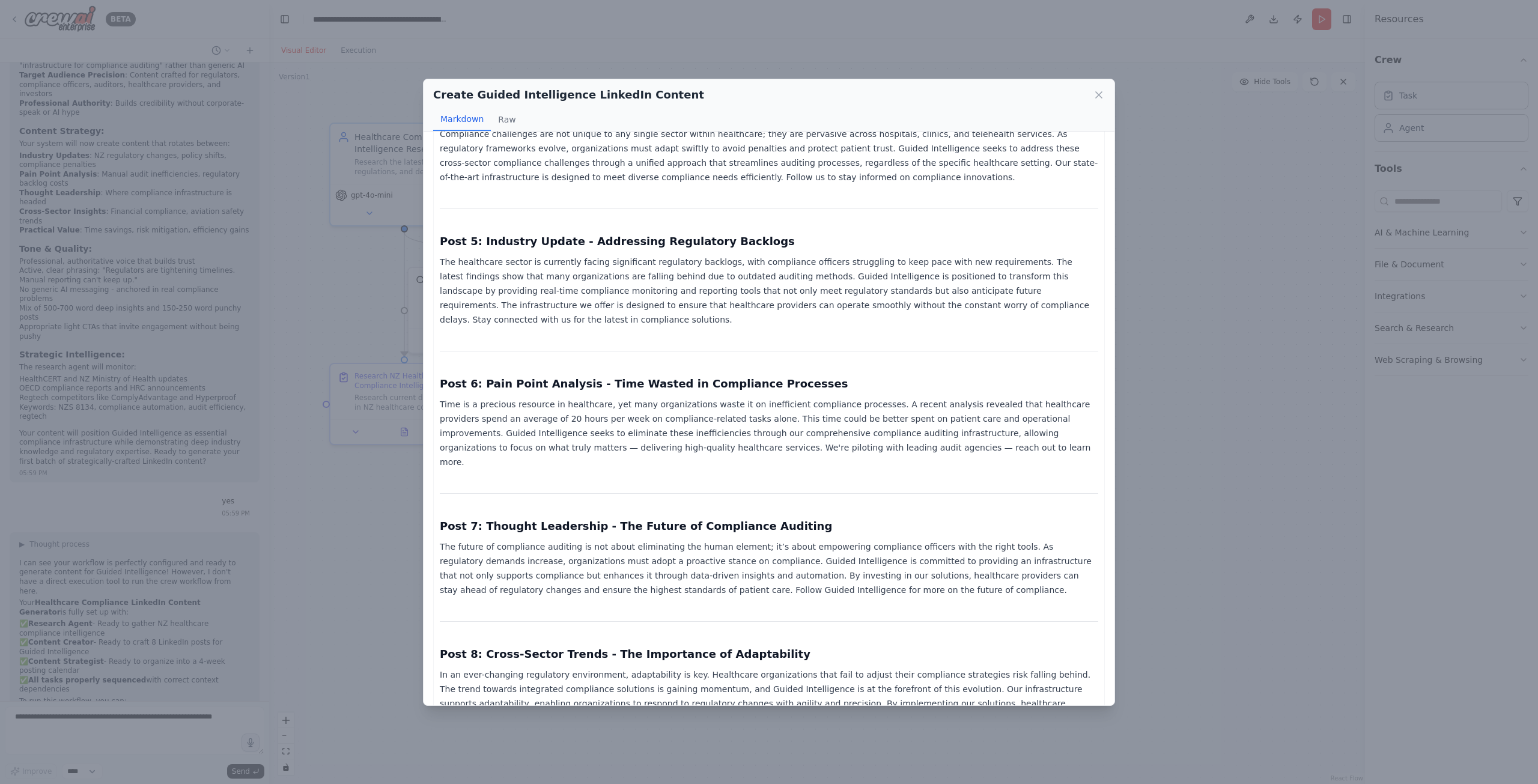
scroll to position [472, 0]
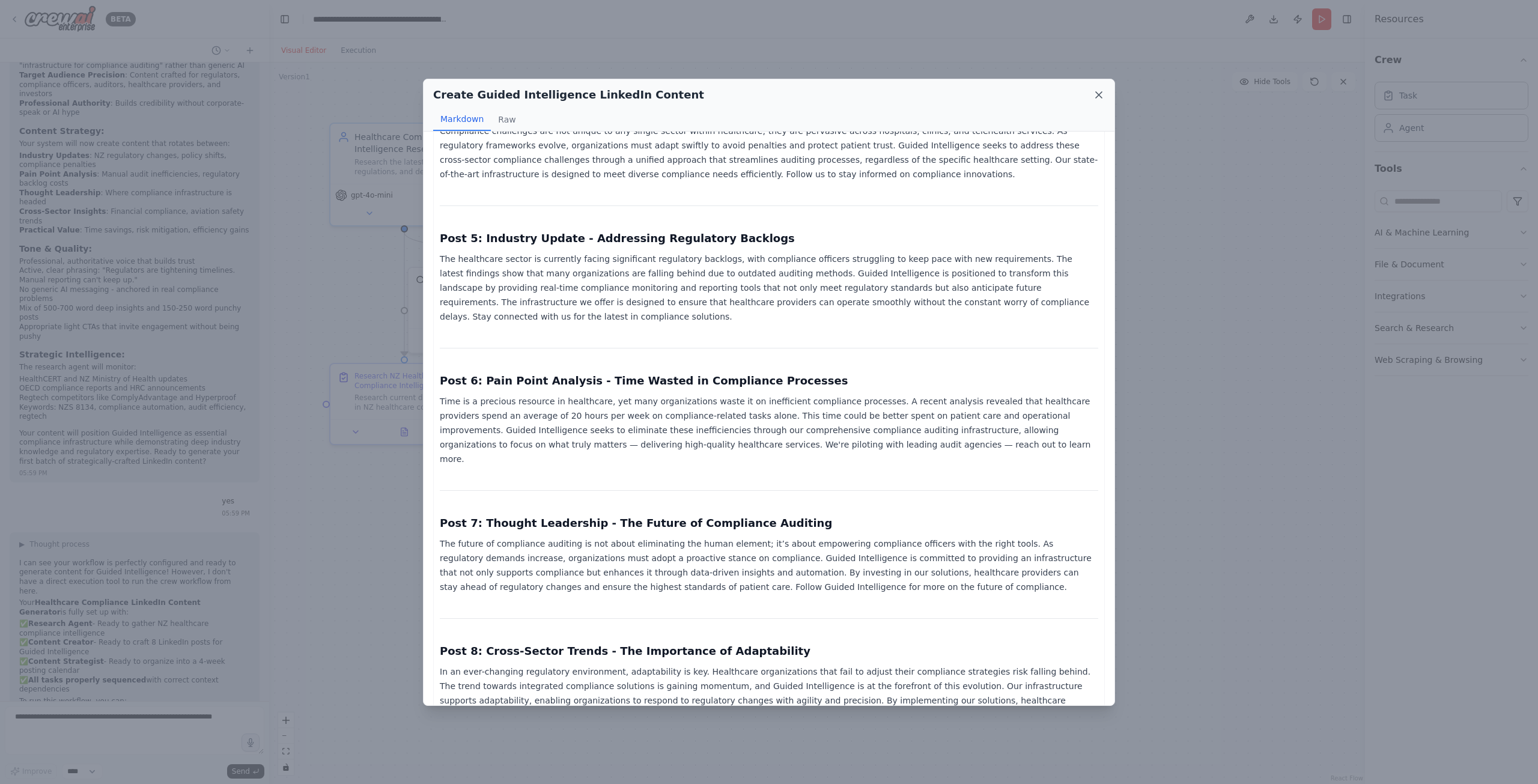
click at [1098, 97] on icon at bounding box center [1099, 95] width 12 height 12
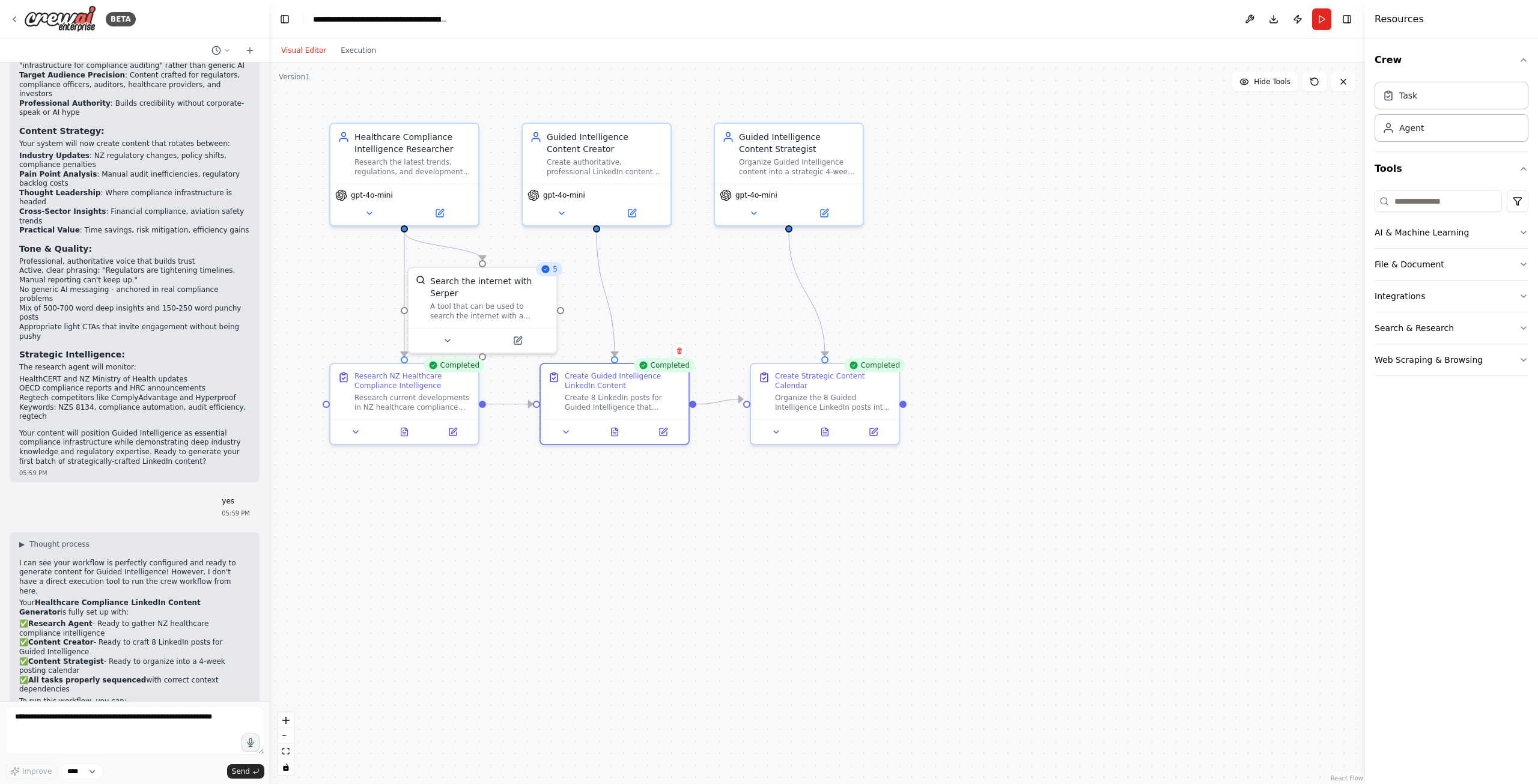
click at [1232, 329] on div ".deletable-edge-delete-btn { width: 20px; height: 20px; border: 0px solid #ffff…" at bounding box center [817, 423] width 1096 height 722
click at [666, 432] on icon at bounding box center [664, 429] width 8 height 8
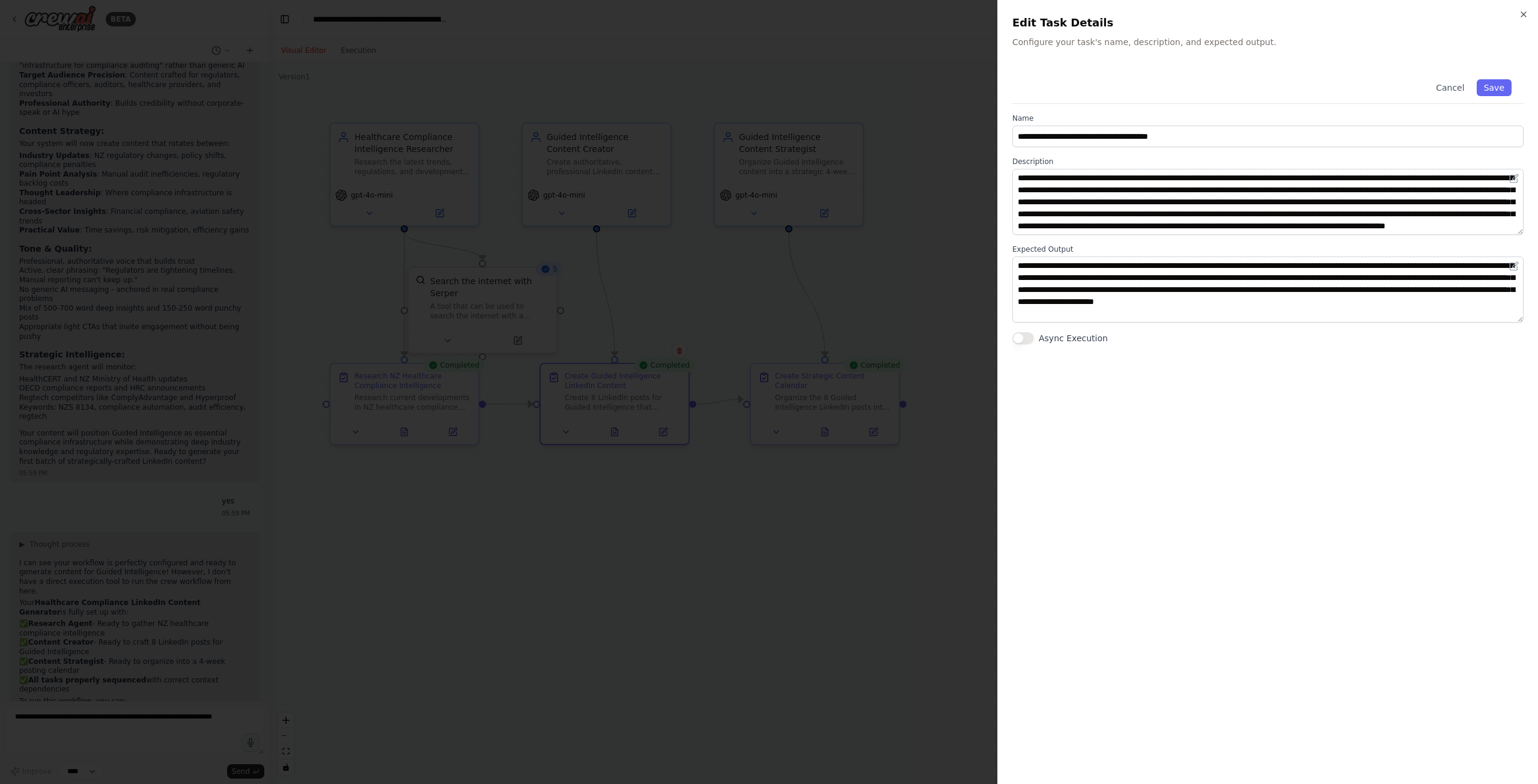
scroll to position [12, 0]
click at [774, 514] on div at bounding box center [769, 392] width 1538 height 784
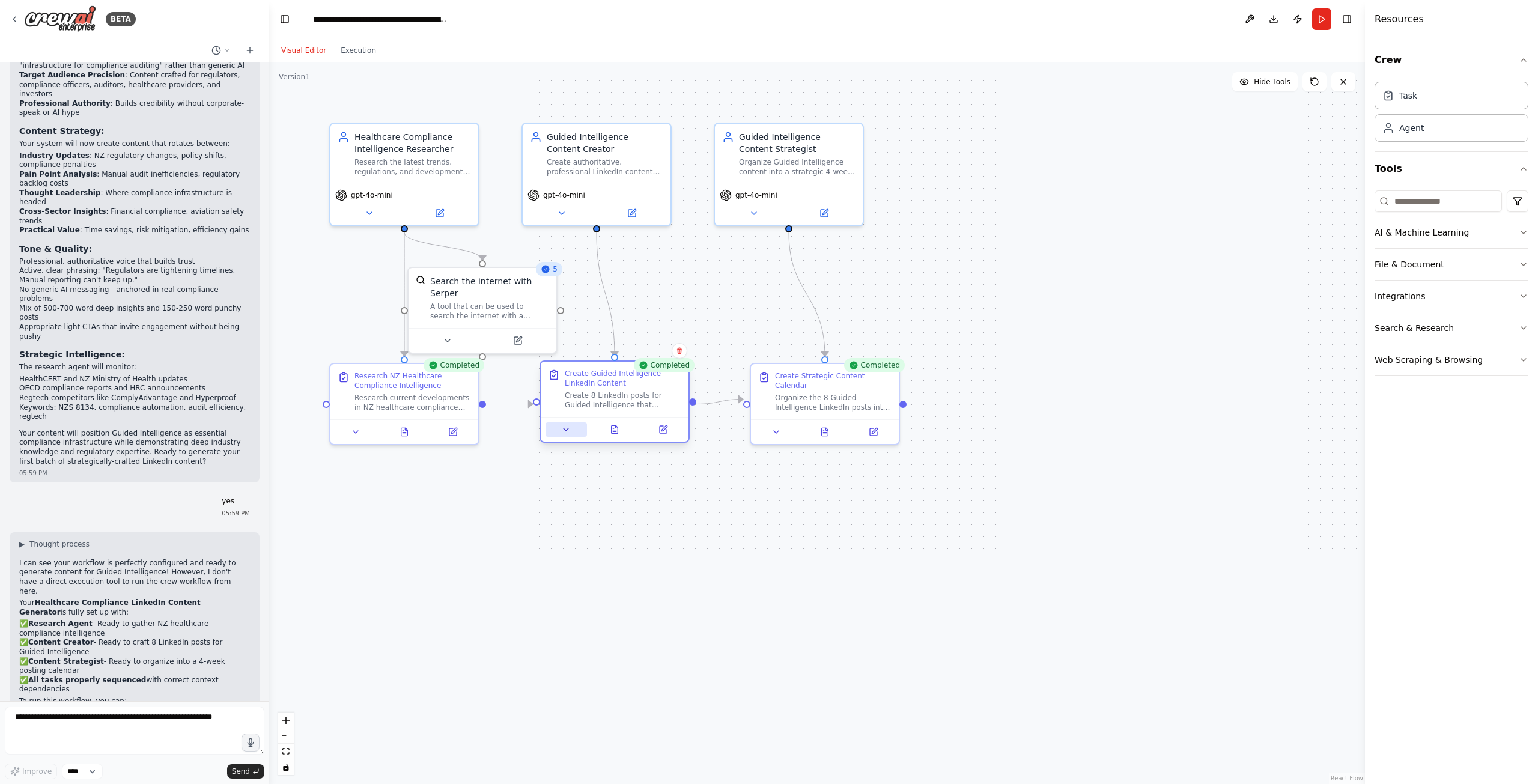
click at [572, 436] on button at bounding box center [567, 429] width 42 height 14
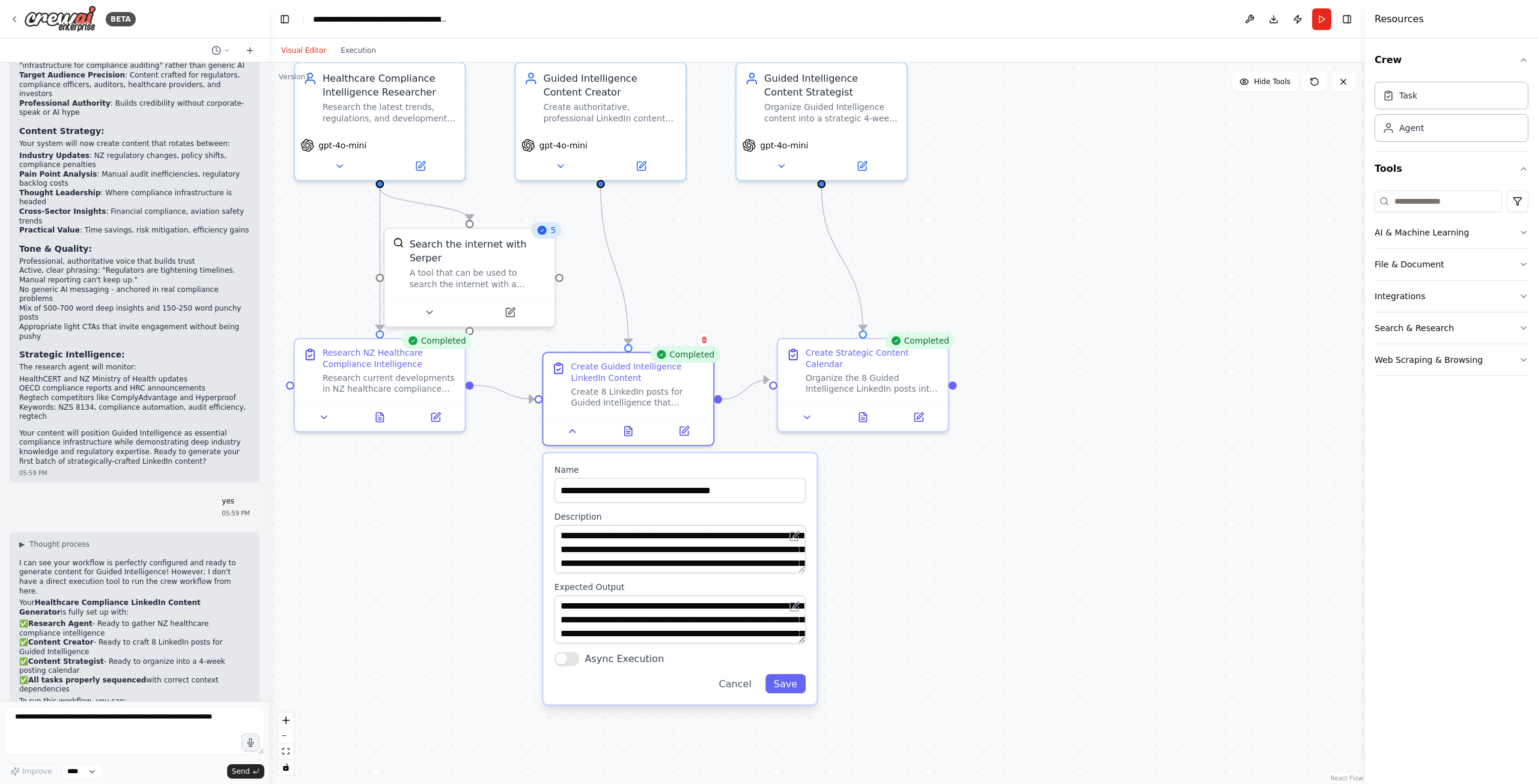
drag, startPoint x: 792, startPoint y: 530, endPoint x: 793, endPoint y: 548, distance: 18.0
click at [793, 548] on div "**********" at bounding box center [680, 549] width 252 height 48
click at [923, 598] on div ".deletable-edge-delete-btn { width: 20px; height: 20px; border: 0px solid #ffff…" at bounding box center [817, 423] width 1096 height 722
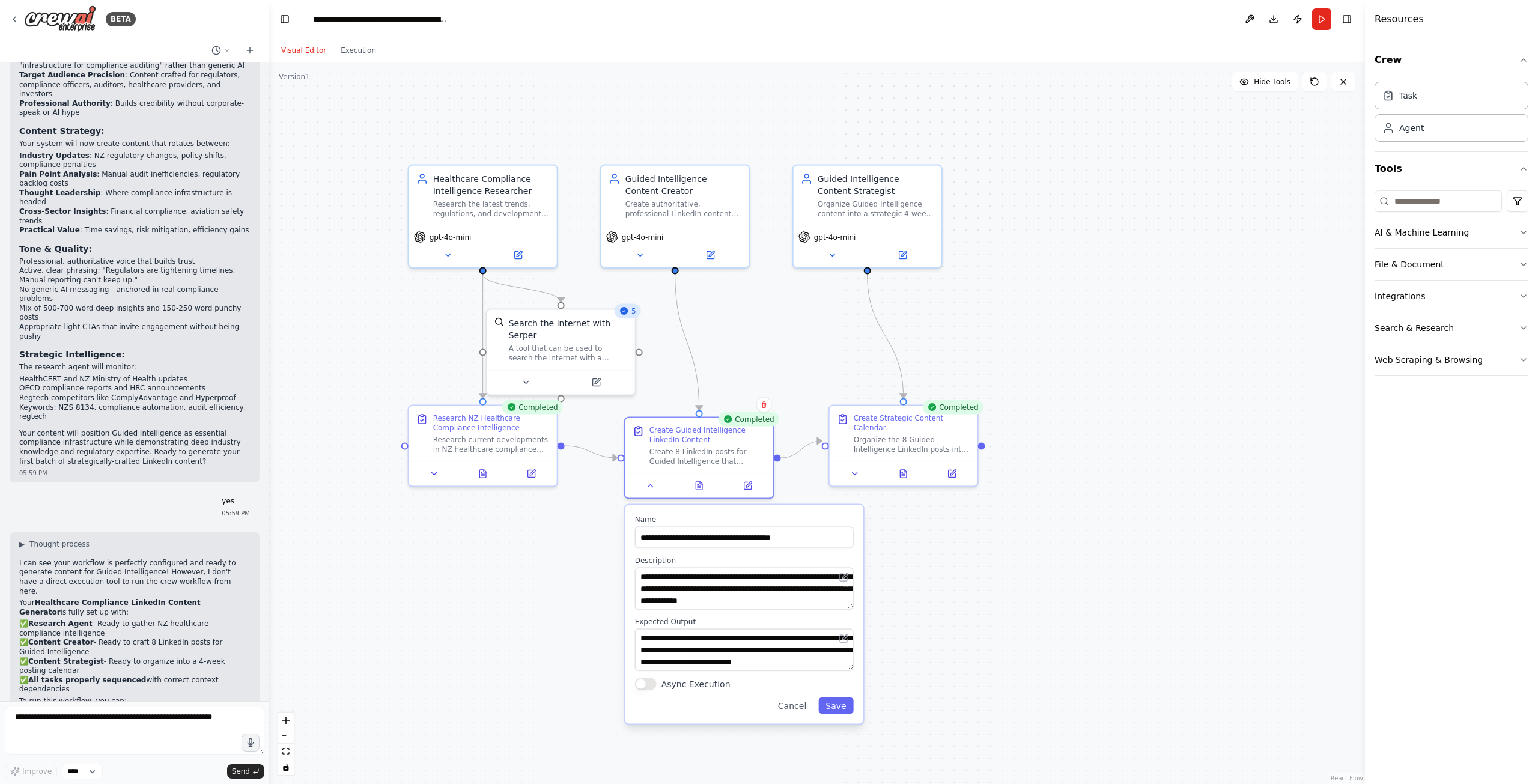
drag, startPoint x: 1040, startPoint y: 646, endPoint x: 1047, endPoint y: 647, distance: 7.1
click at [1047, 647] on div ".deletable-edge-delete-btn { width: 20px; height: 20px; border: 0px solid #ffff…" at bounding box center [817, 423] width 1096 height 722
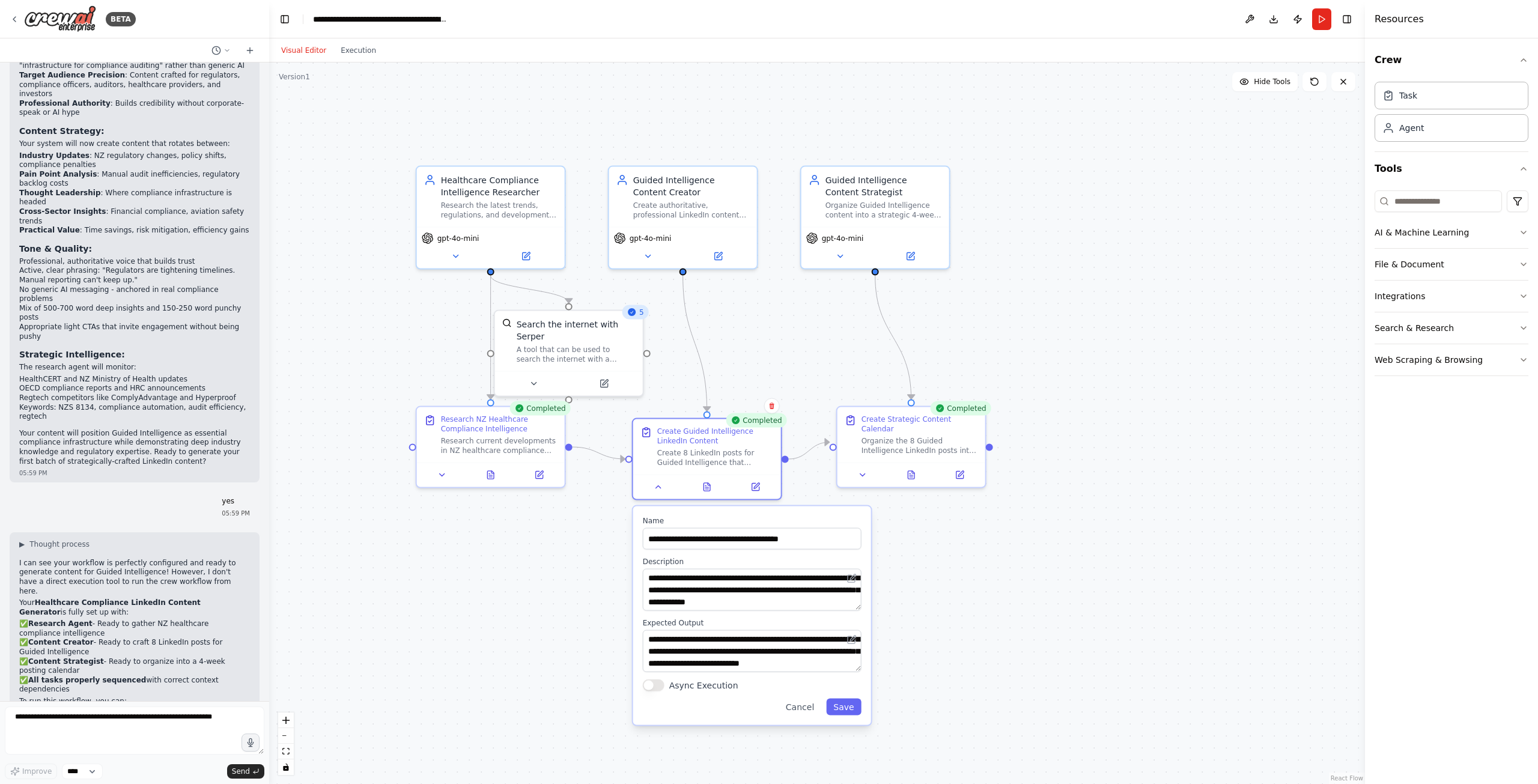
click at [1123, 604] on div ".deletable-edge-delete-btn { width: 20px; height: 20px; border: 0px solid #ffff…" at bounding box center [817, 423] width 1096 height 722
click at [917, 524] on div ".deletable-edge-delete-btn { width: 20px; height: 20px; border: 0px solid #ffff…" at bounding box center [817, 423] width 1096 height 722
click at [657, 480] on icon at bounding box center [658, 485] width 9 height 9
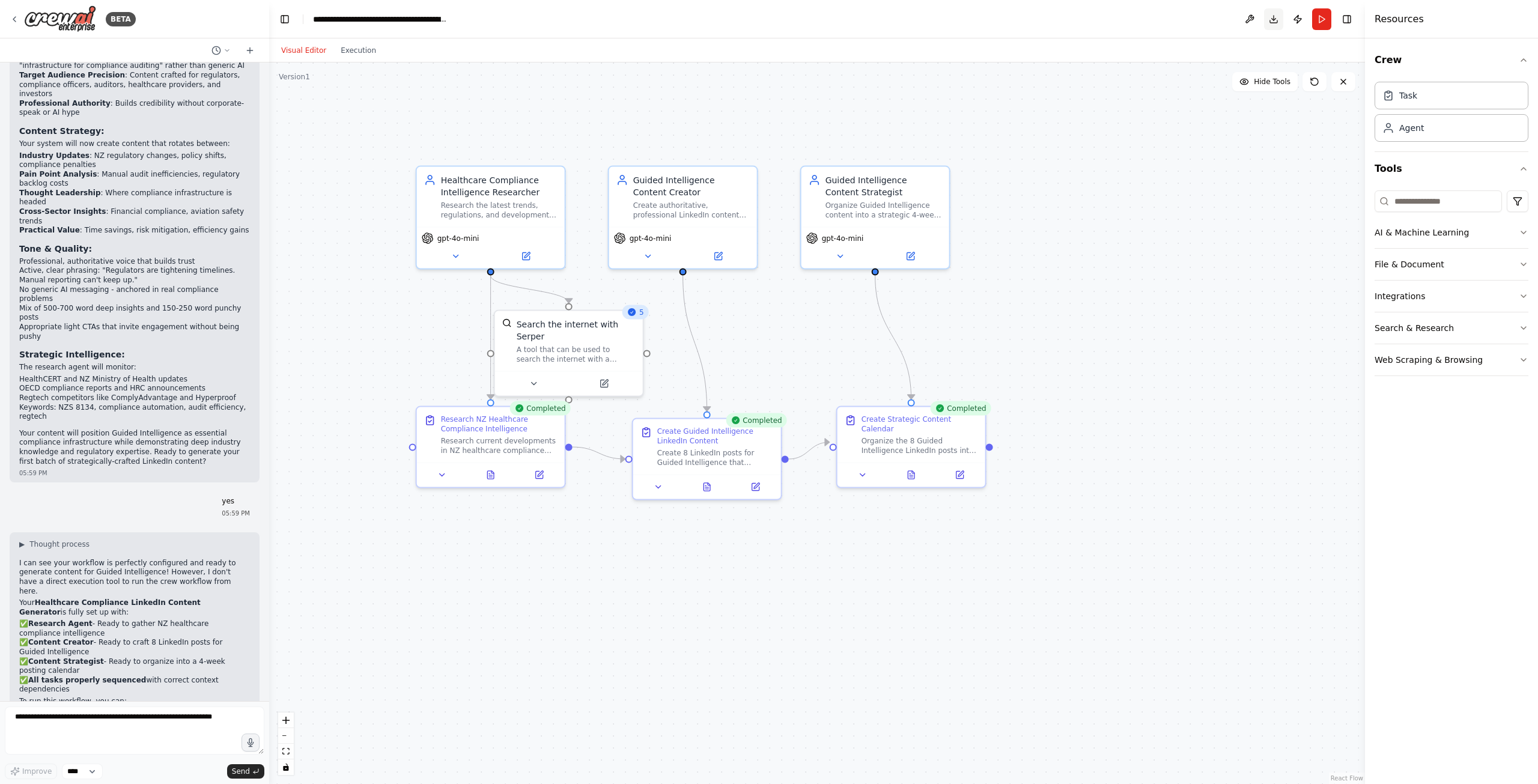
click at [1272, 23] on button "Download" at bounding box center [1274, 19] width 19 height 22
click at [95, 720] on textarea at bounding box center [134, 730] width 259 height 48
paste textarea "**********"
type textarea "**********"
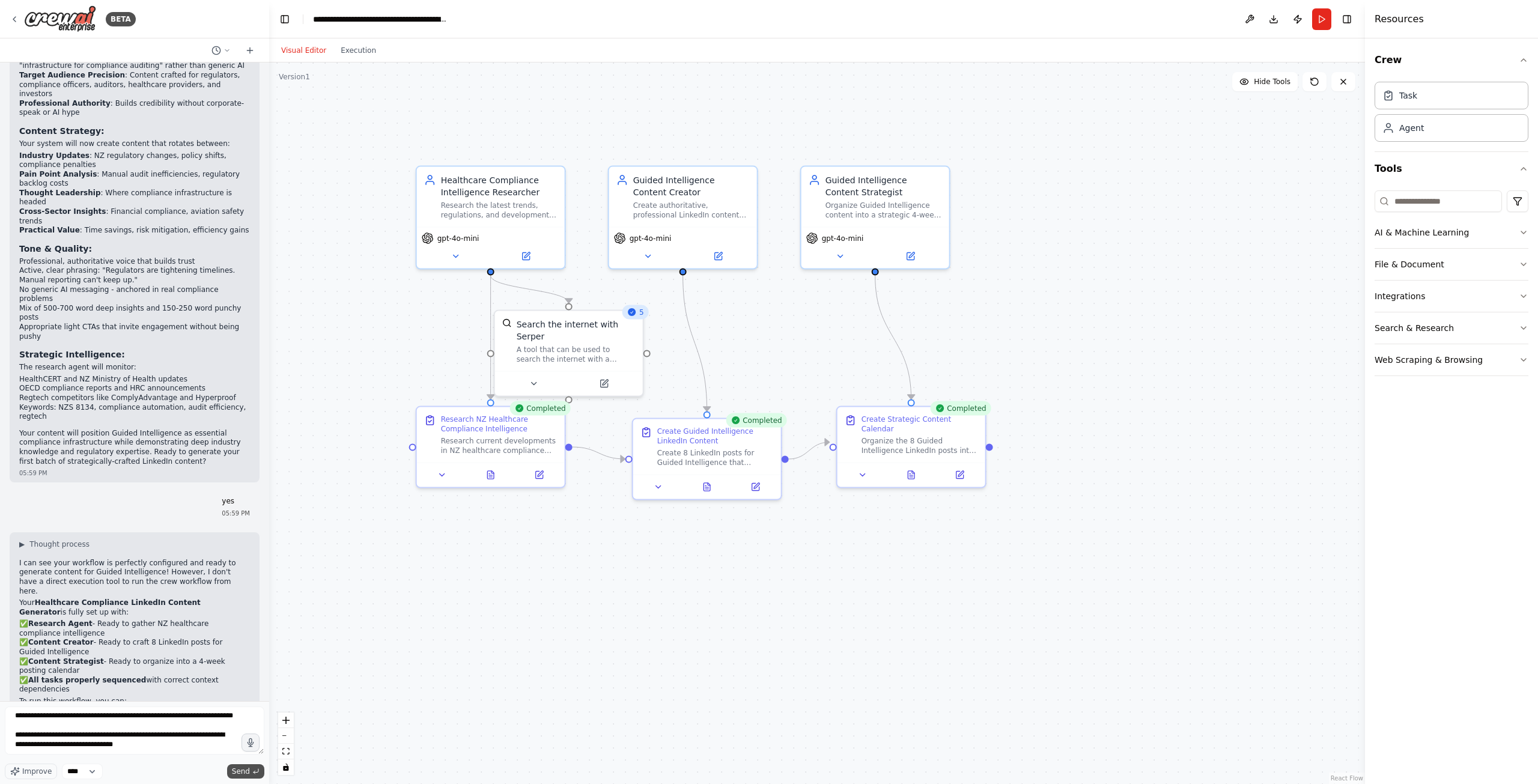
click at [242, 772] on span "Send" at bounding box center [240, 772] width 18 height 9
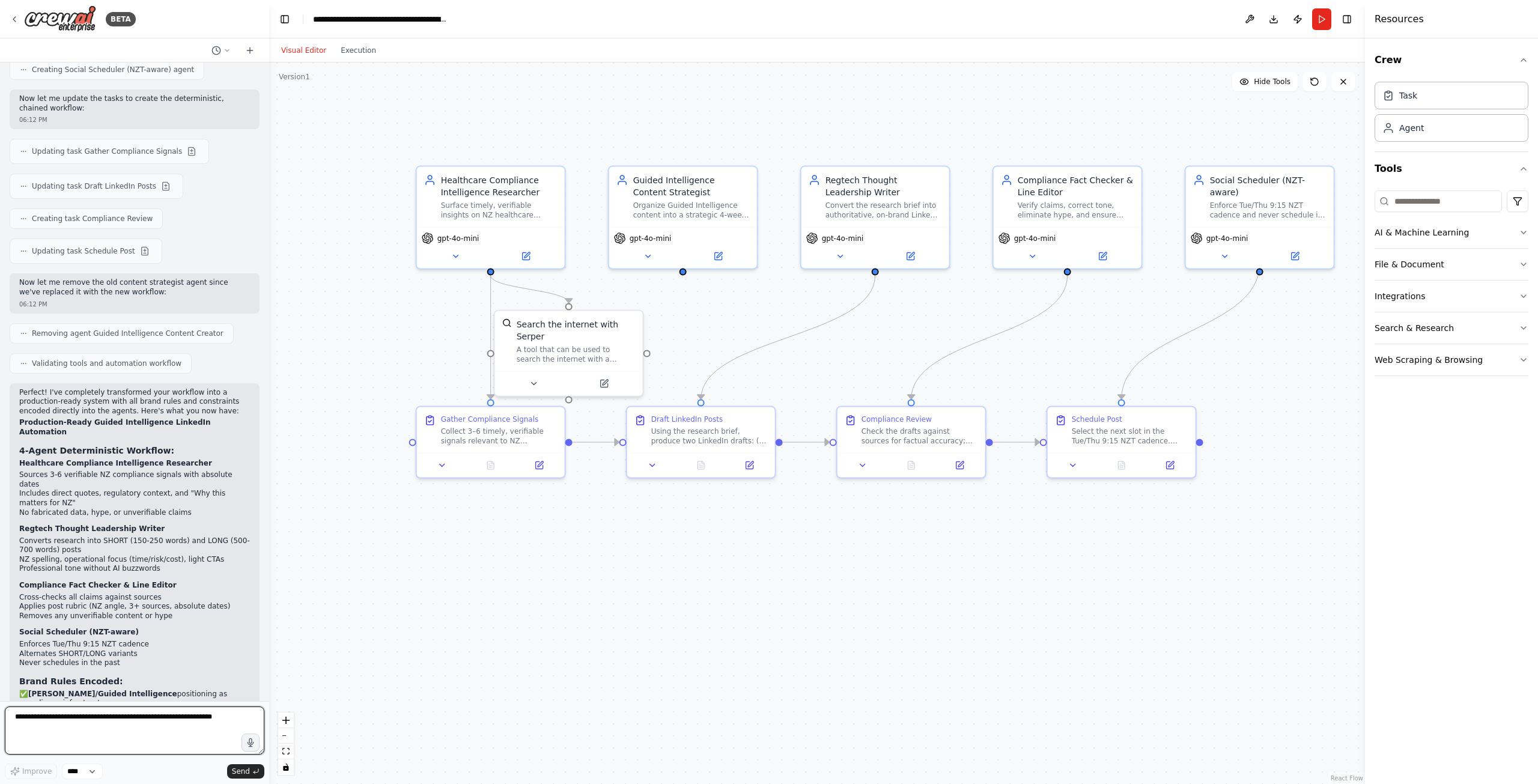
scroll to position [5150, 0]
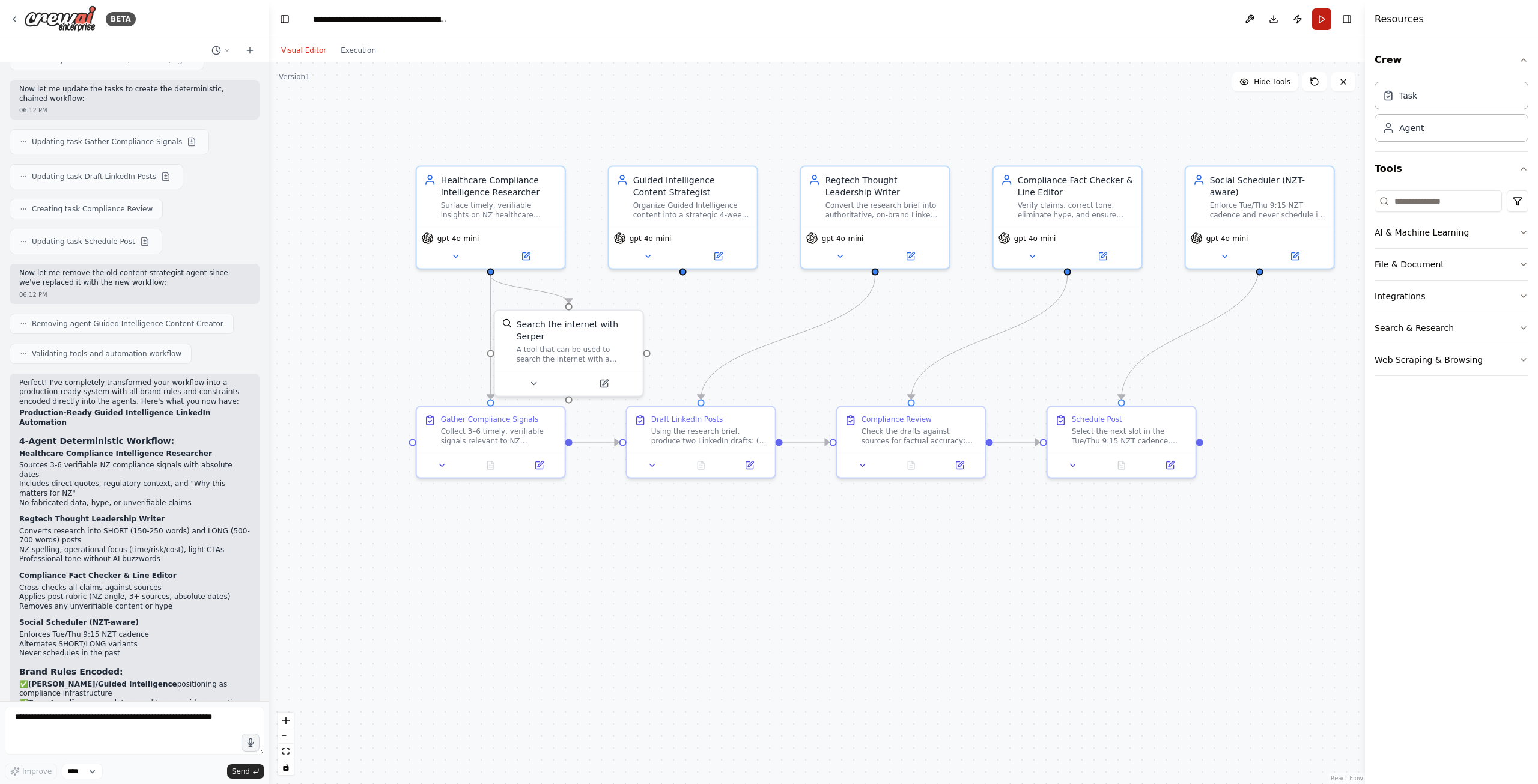
click at [1318, 17] on button "Run" at bounding box center [1322, 19] width 19 height 22
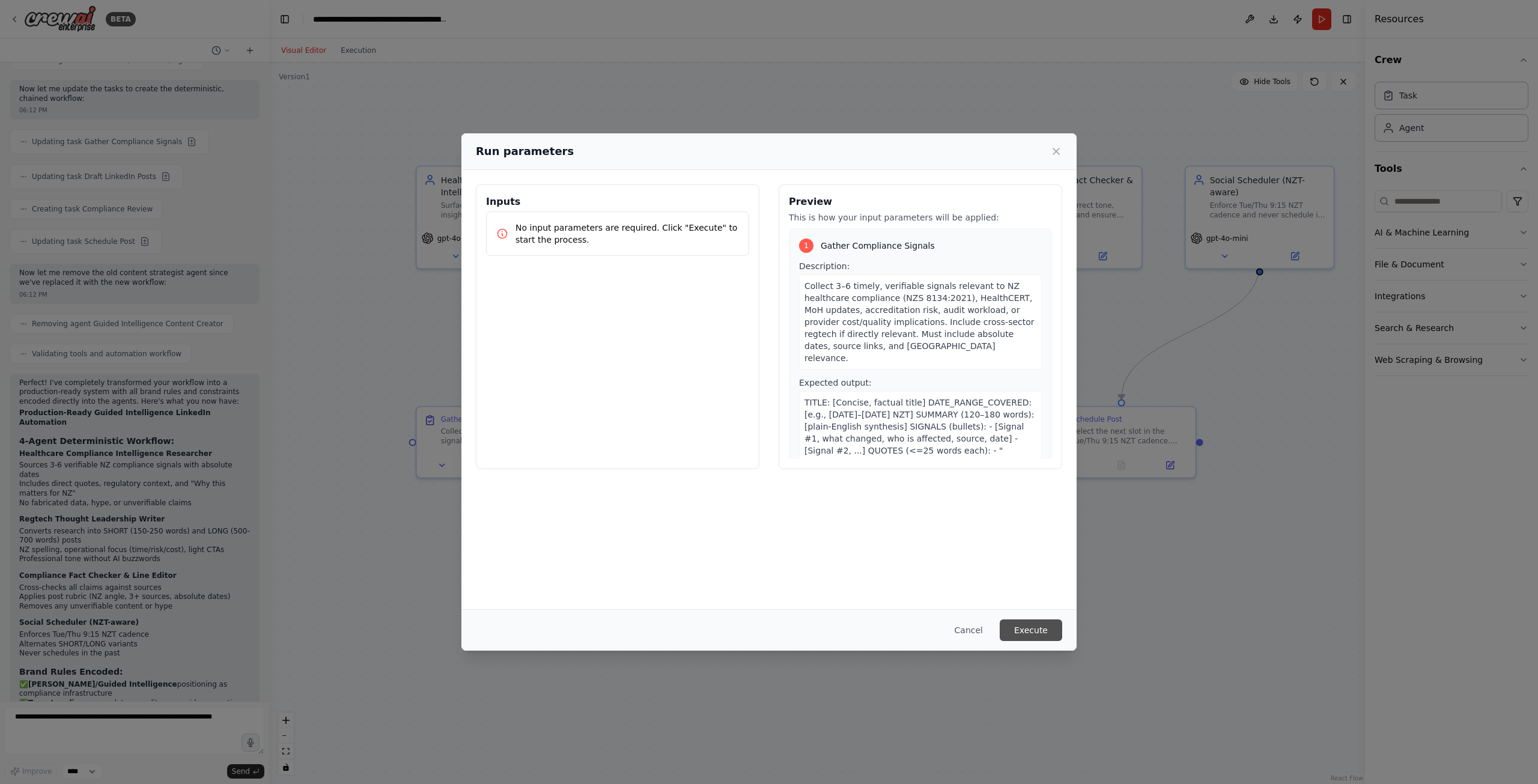
click at [1039, 631] on button "Execute" at bounding box center [1031, 630] width 62 height 22
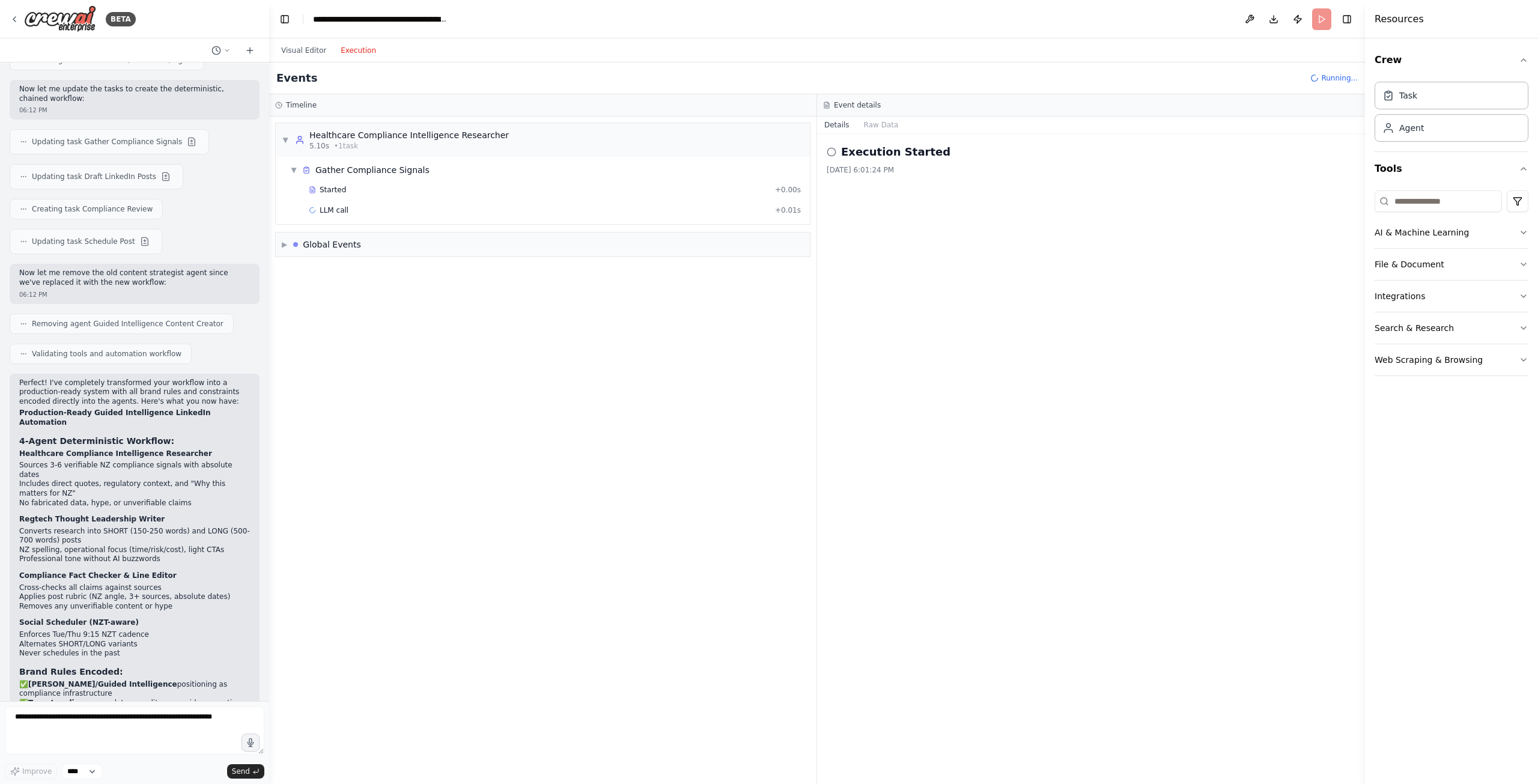
click at [358, 50] on button "Execution" at bounding box center [358, 50] width 50 height 14
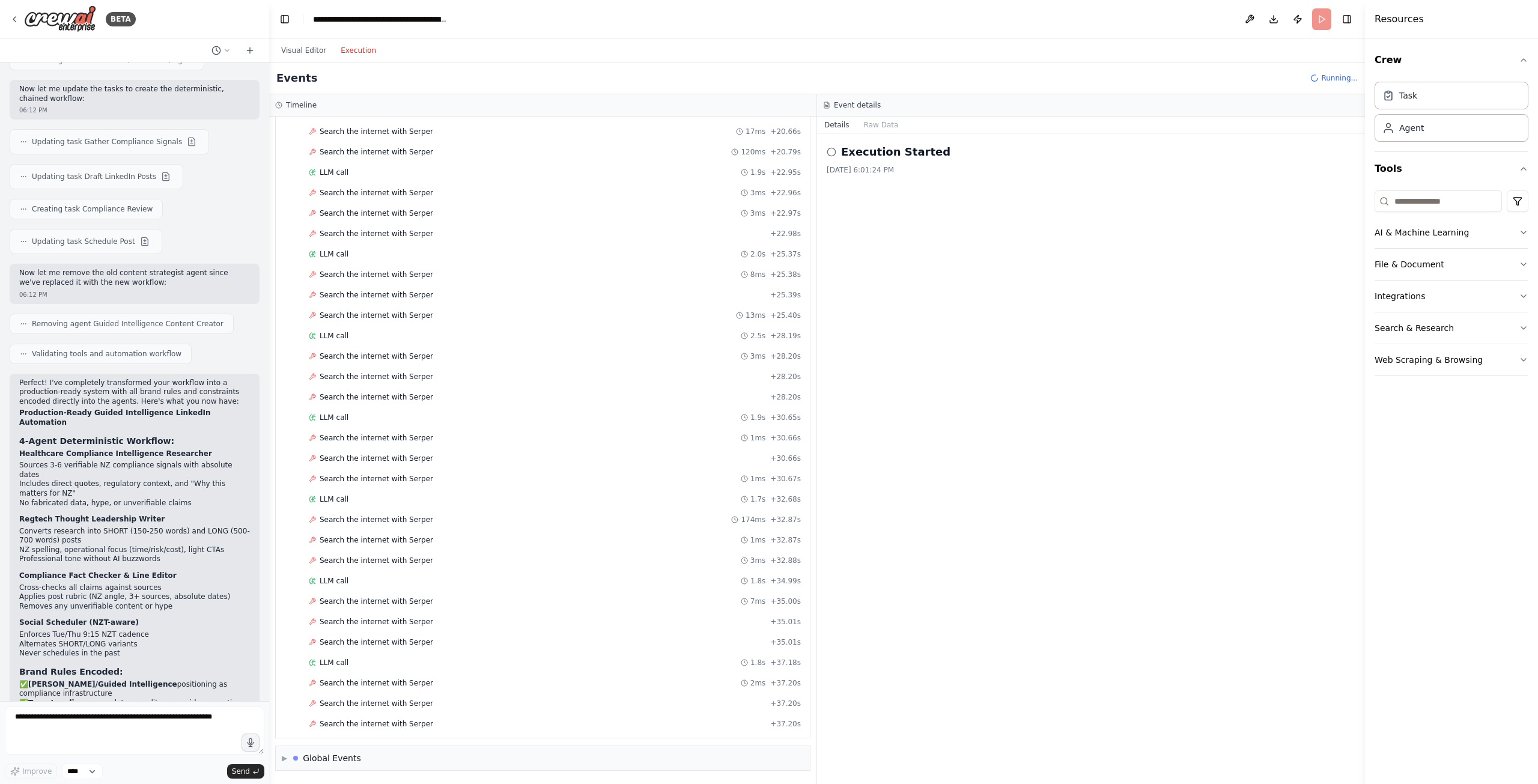
scroll to position [896, 0]
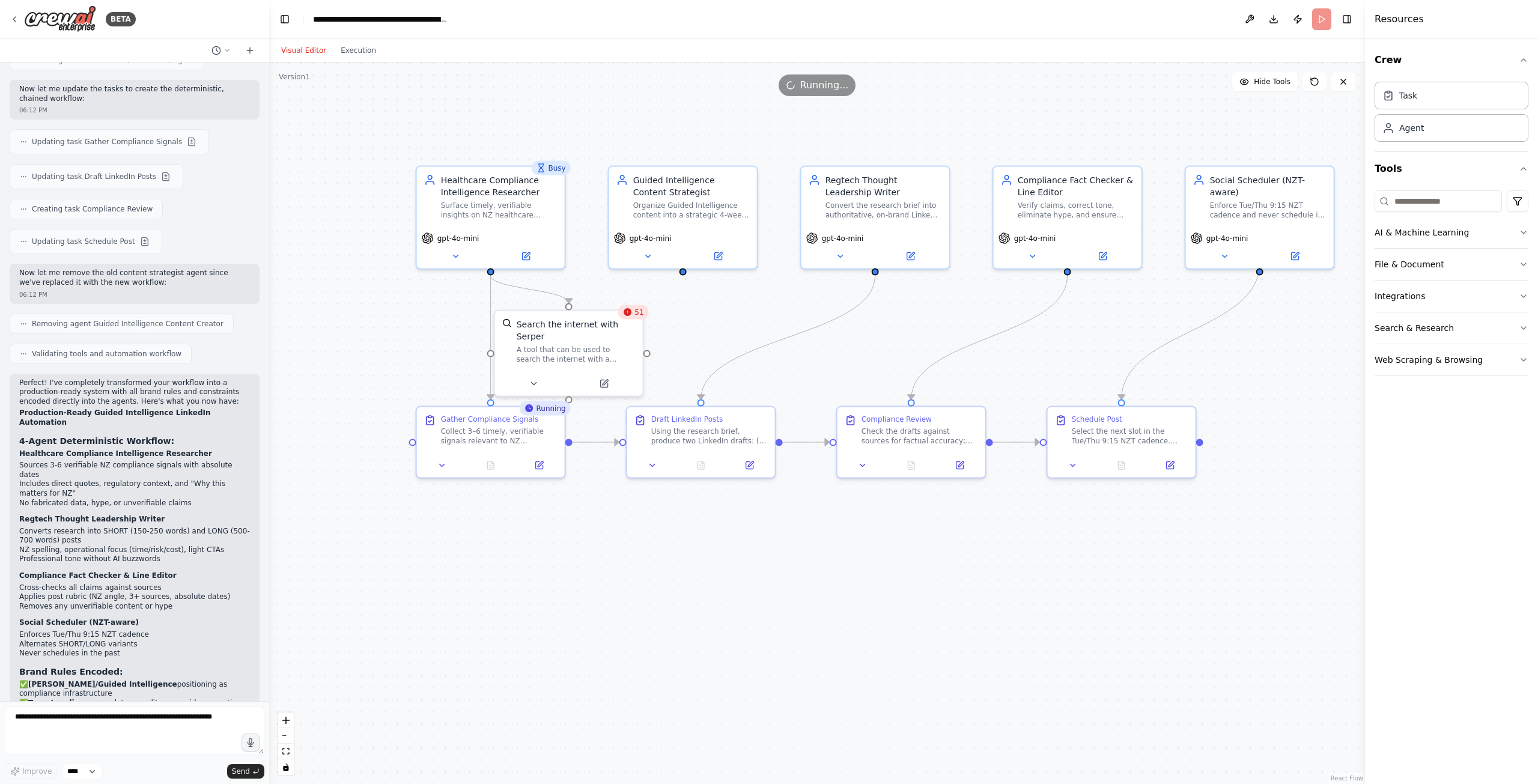
click at [315, 52] on button "Visual Editor" at bounding box center [304, 50] width 60 height 14
click at [911, 472] on div at bounding box center [912, 463] width 148 height 25
click at [915, 465] on icon at bounding box center [911, 462] width 7 height 8
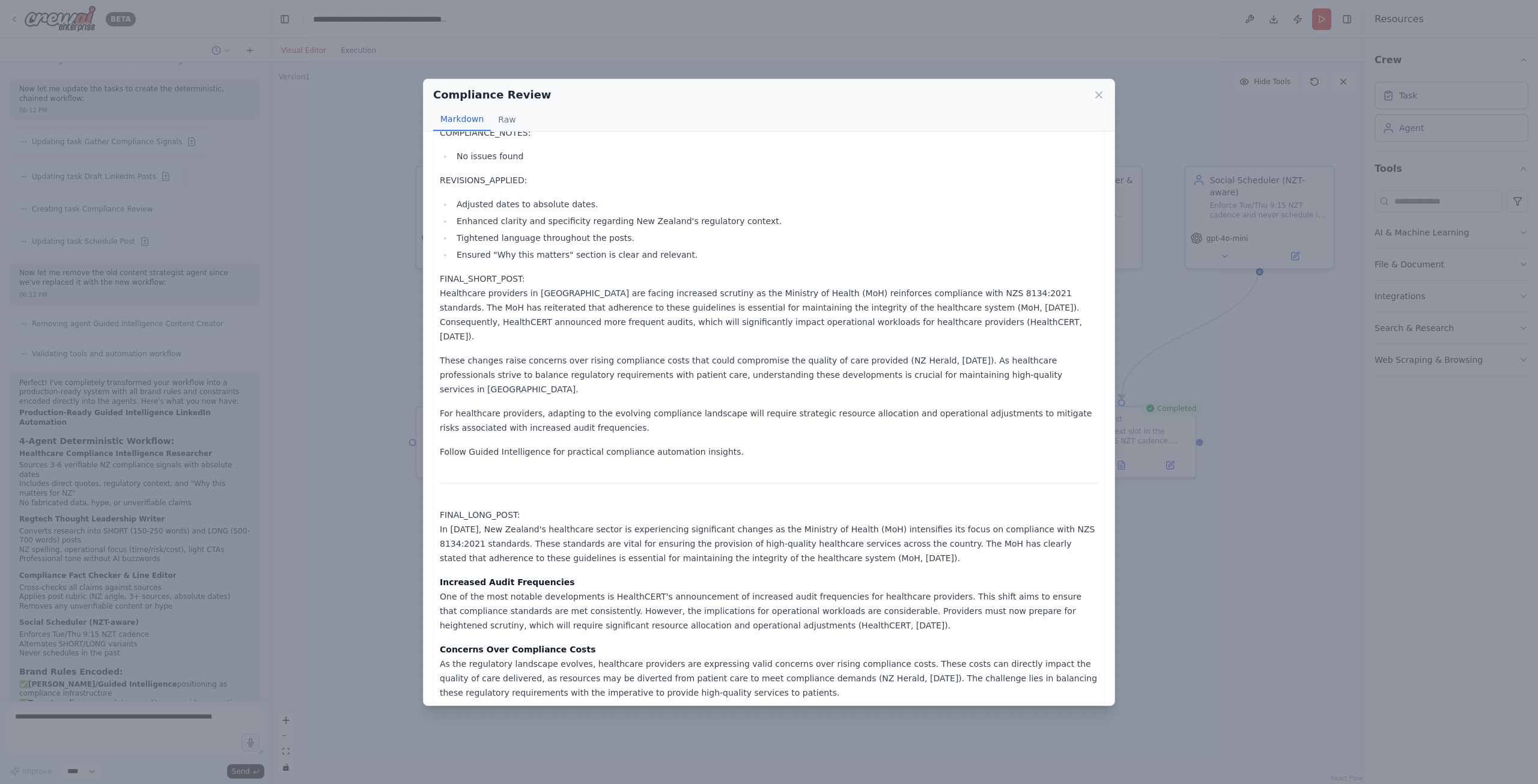
scroll to position [21, 0]
click at [1105, 93] on icon at bounding box center [1099, 95] width 12 height 12
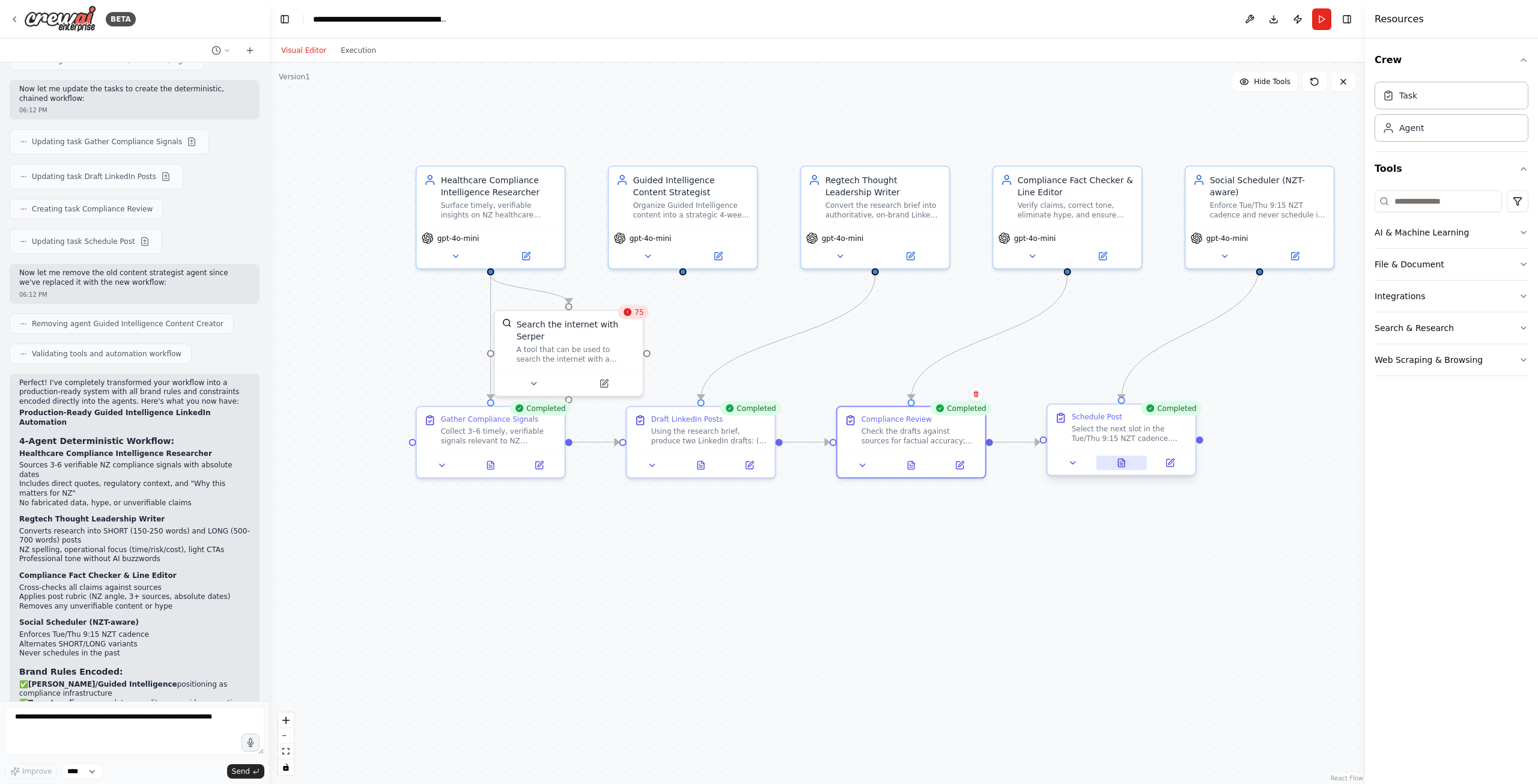
click at [1127, 462] on button at bounding box center [1122, 462] width 51 height 14
